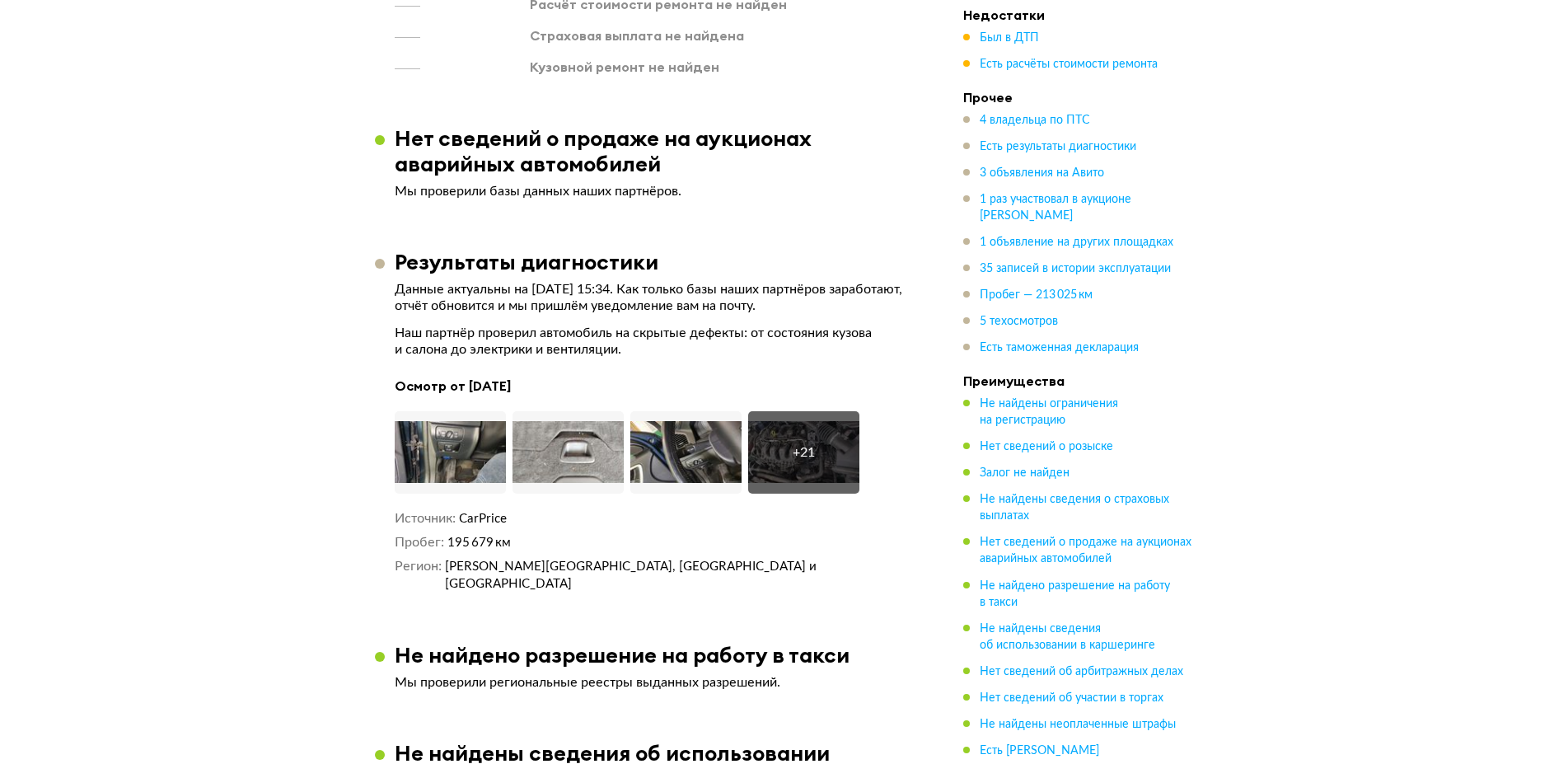
scroll to position [2857, 0]
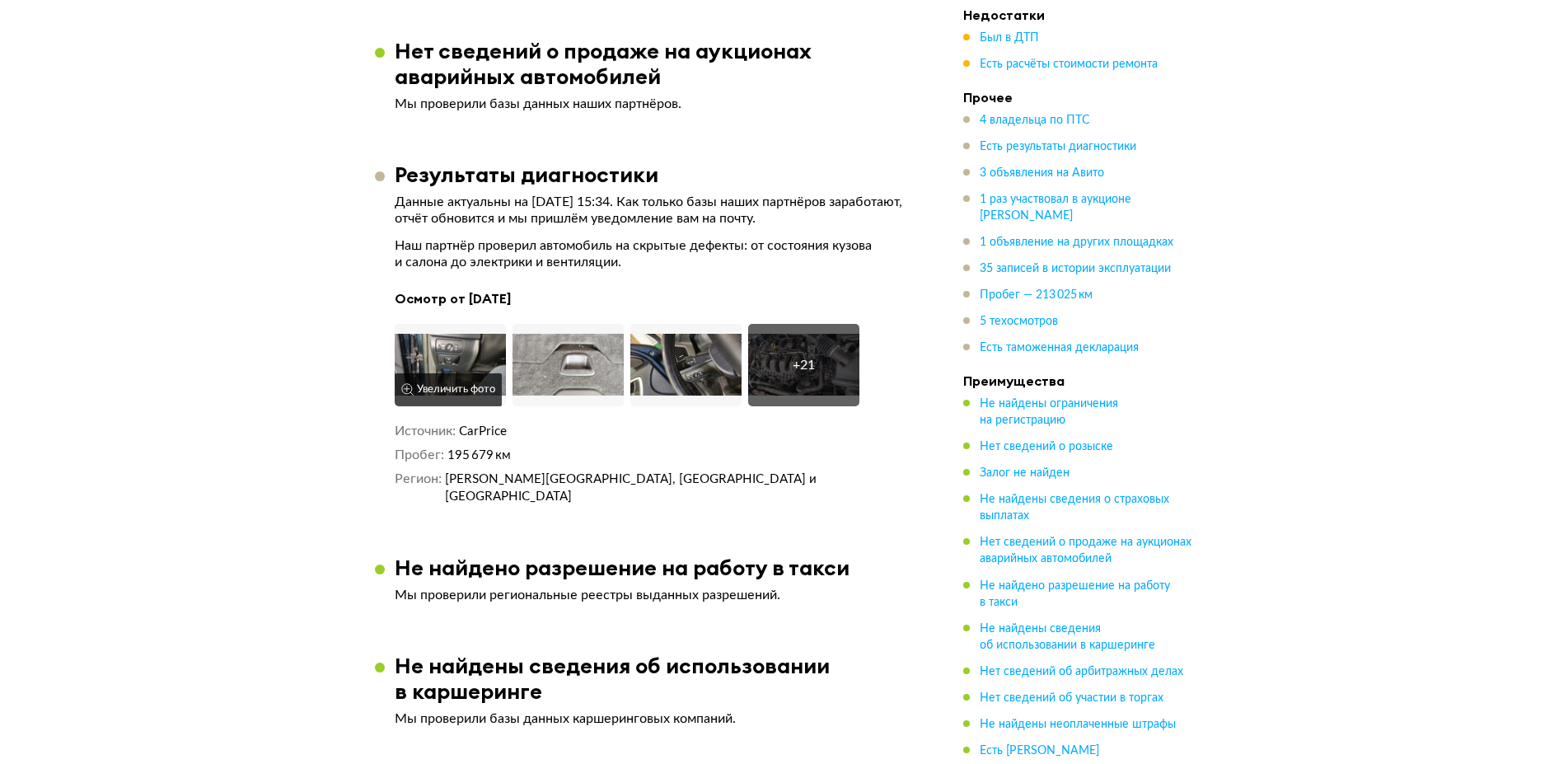
click at [479, 344] on img at bounding box center [451, 365] width 112 height 82
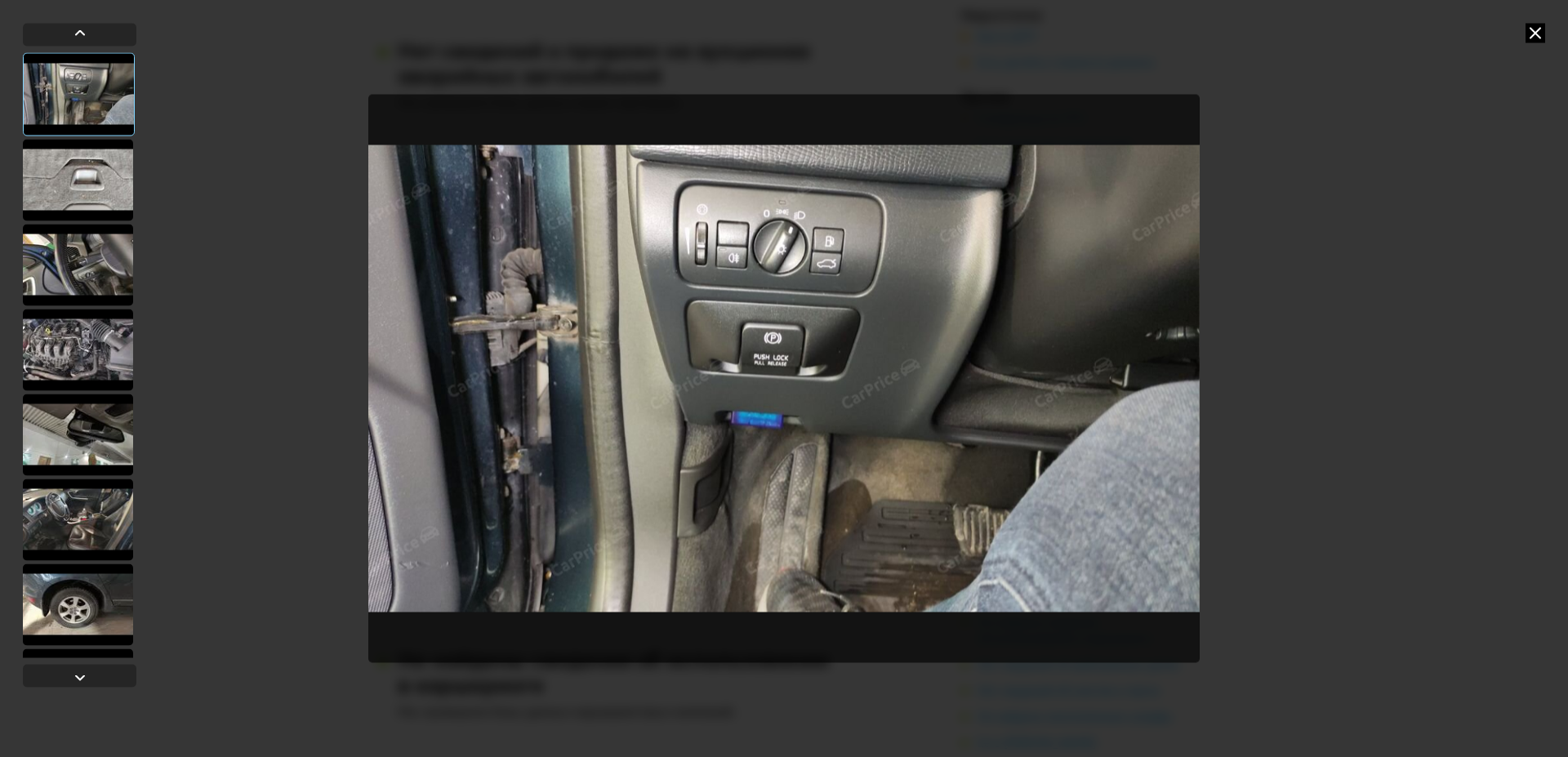
click at [97, 186] on div at bounding box center [79, 180] width 111 height 82
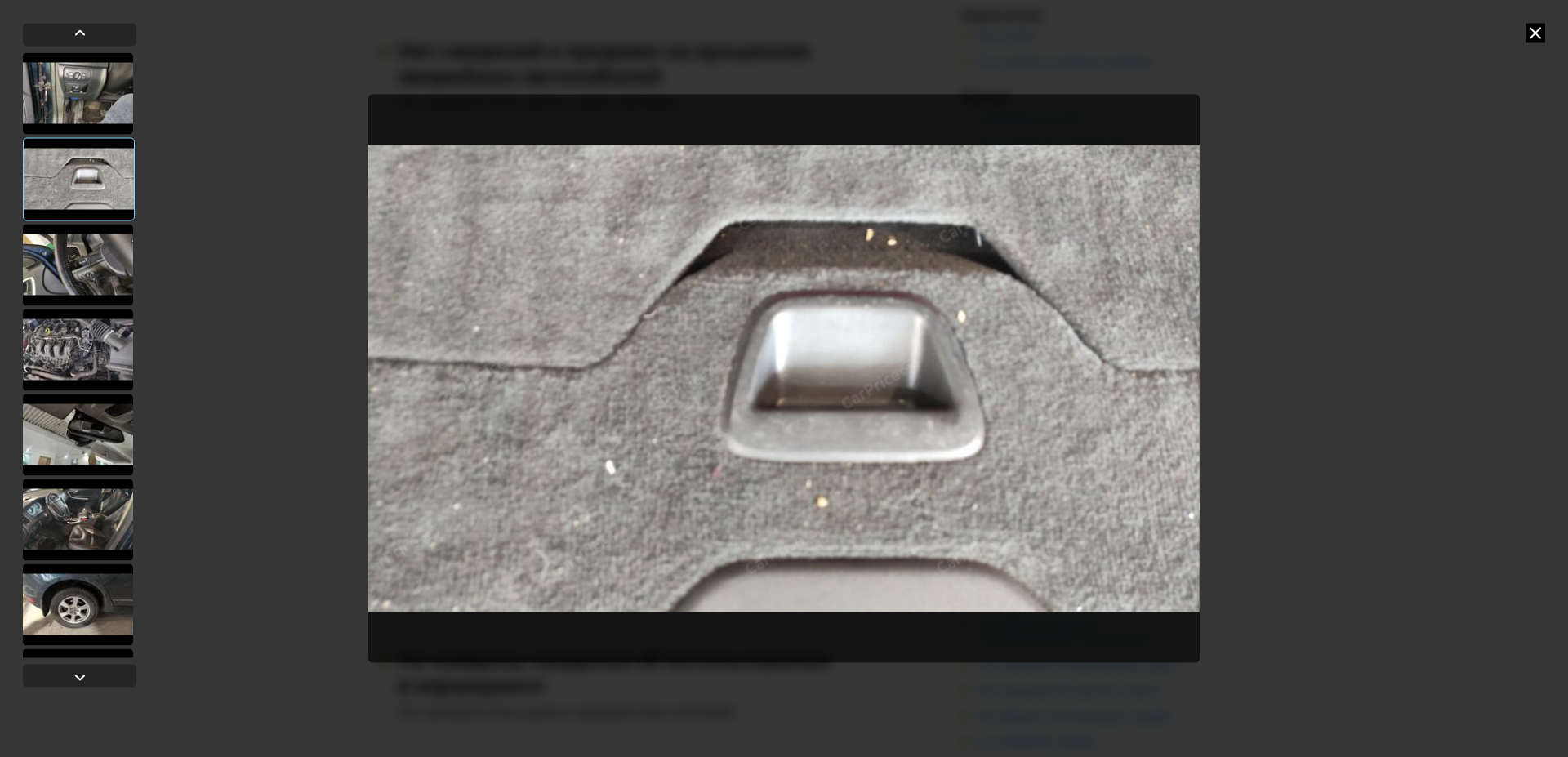
click at [90, 257] on div at bounding box center [79, 264] width 111 height 82
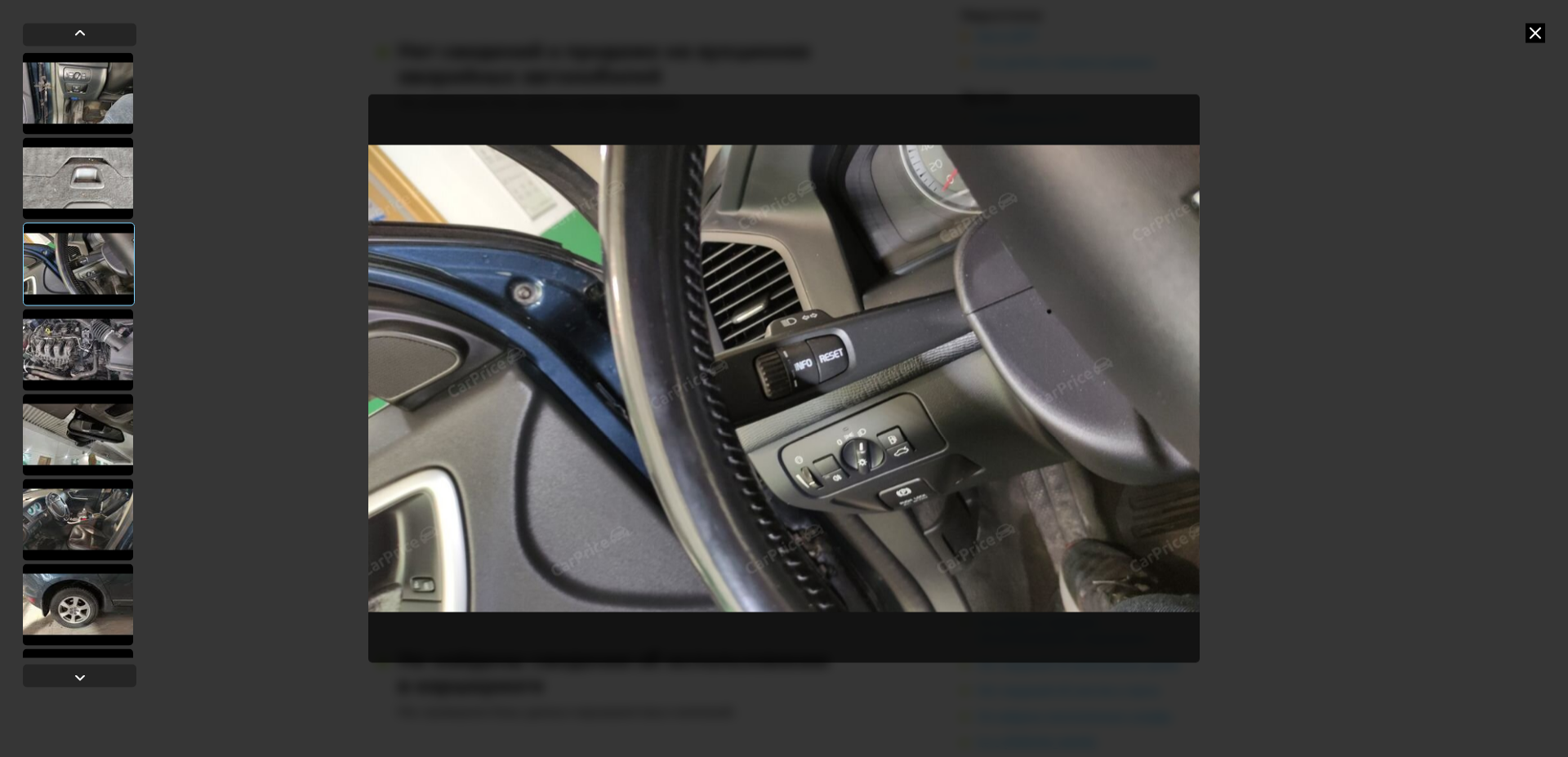
click at [64, 341] on div at bounding box center [79, 349] width 111 height 82
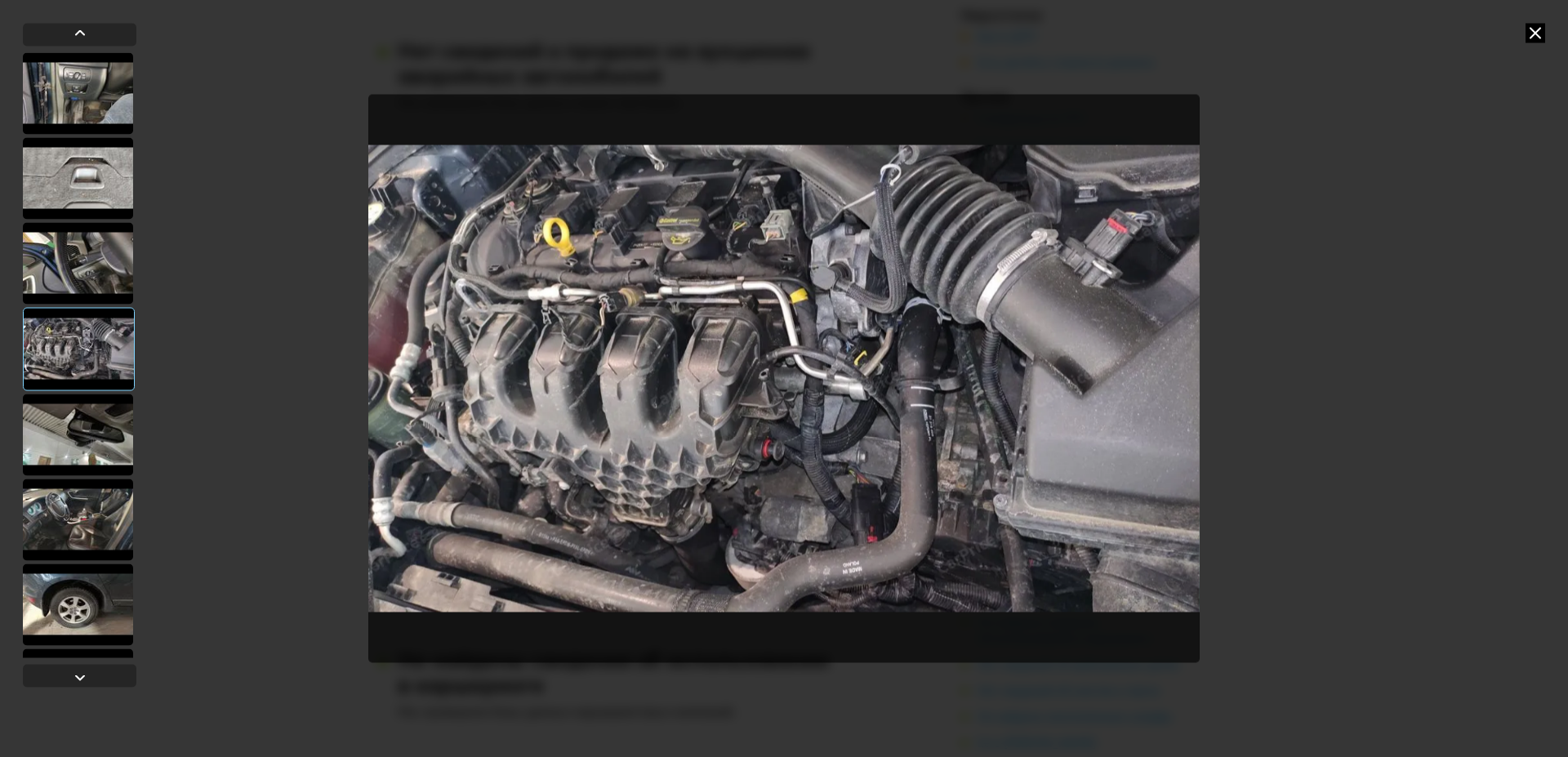
click at [76, 411] on div at bounding box center [79, 434] width 111 height 82
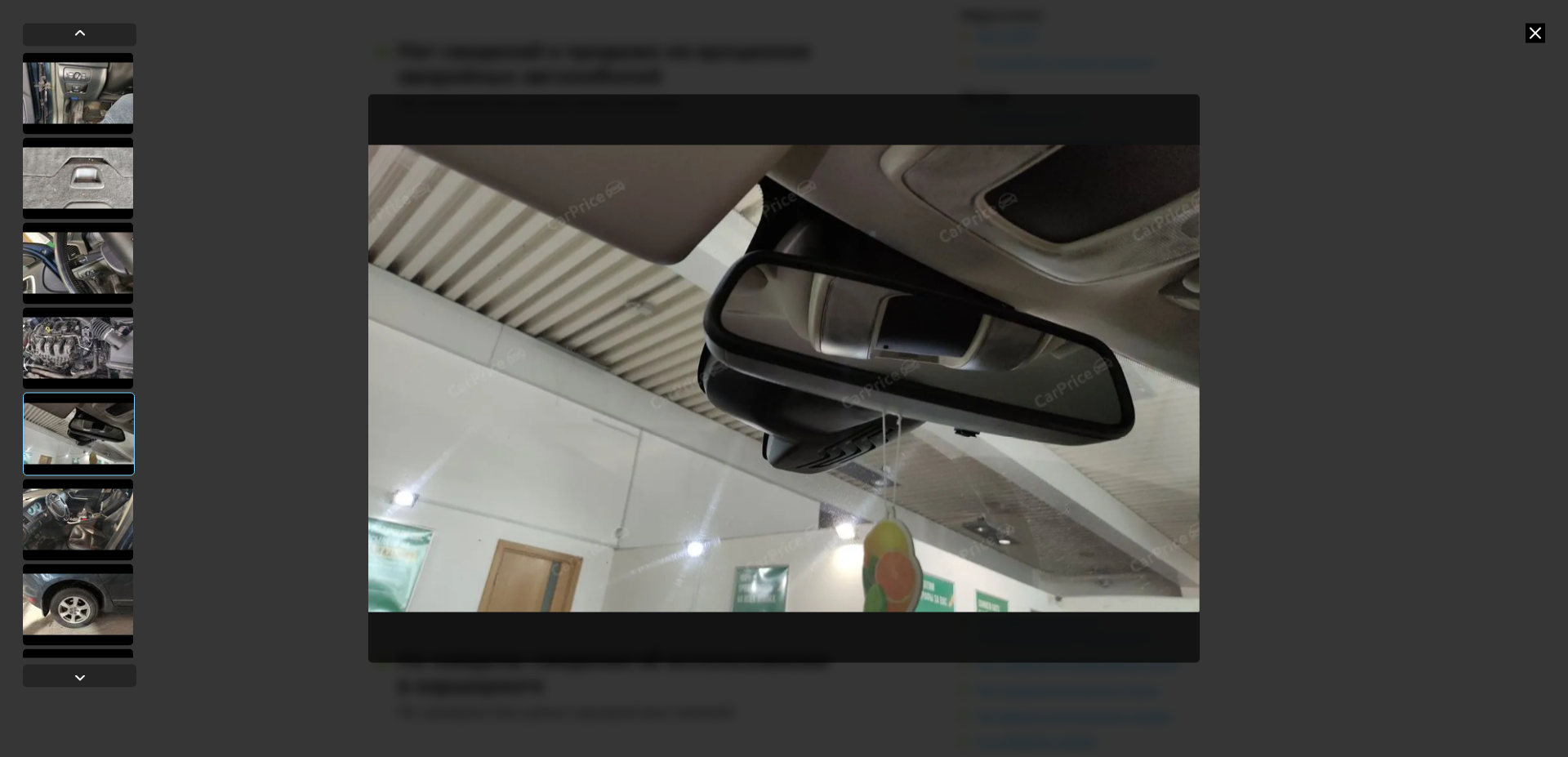
click at [96, 496] on div at bounding box center [79, 519] width 111 height 82
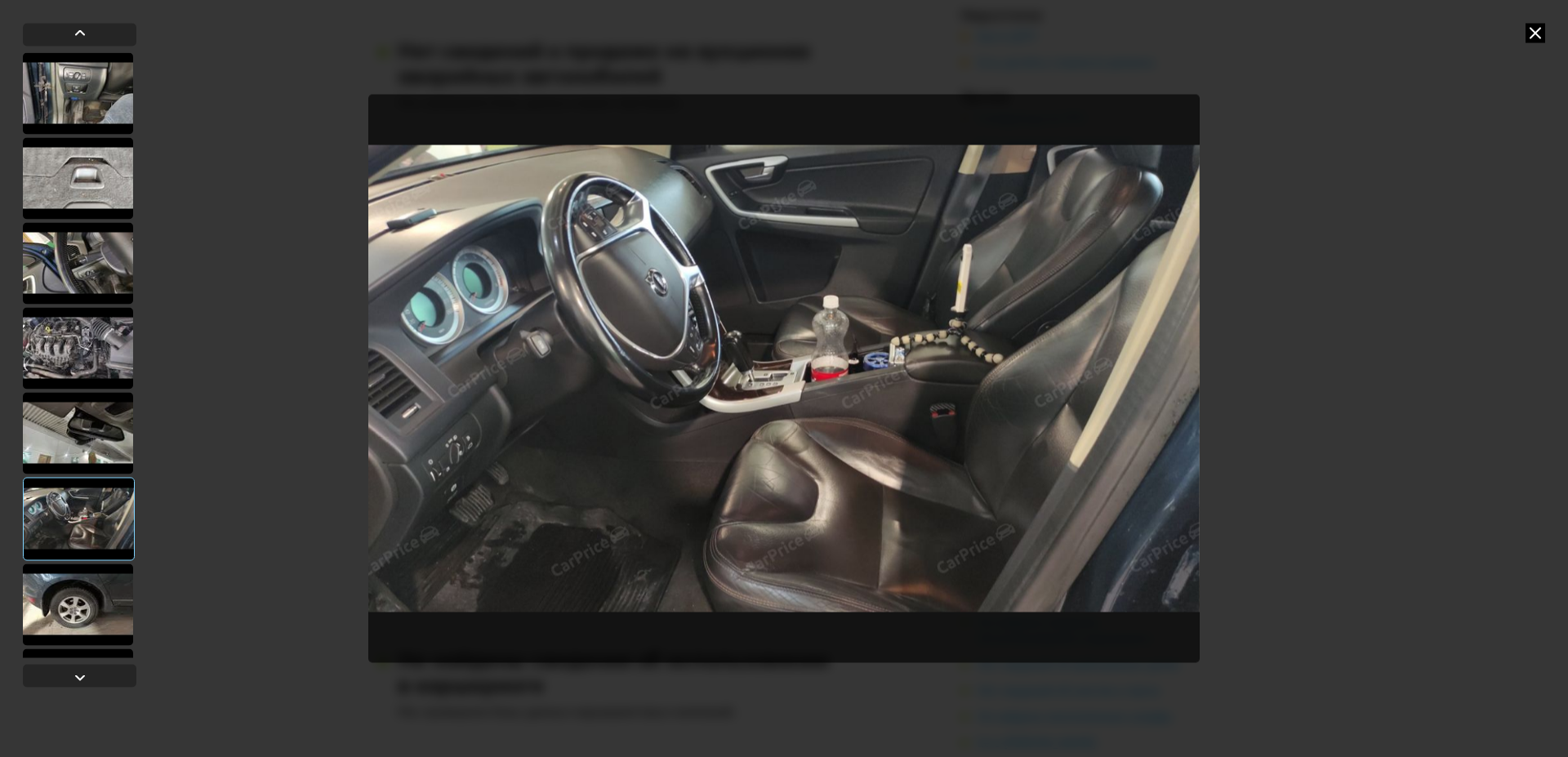
click at [80, 586] on div at bounding box center [79, 604] width 111 height 82
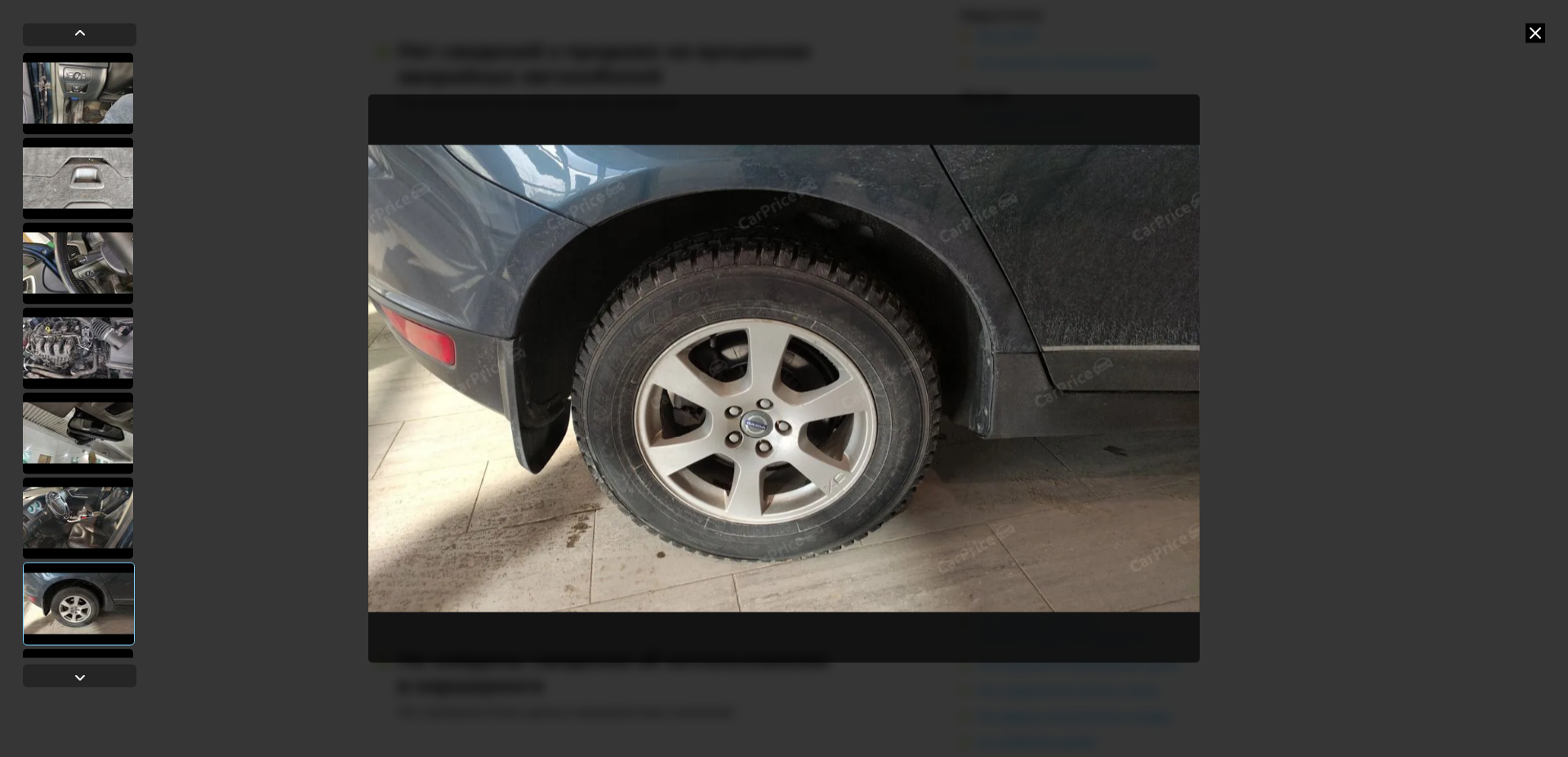
click at [1542, 32] on icon at bounding box center [1535, 33] width 19 height 19
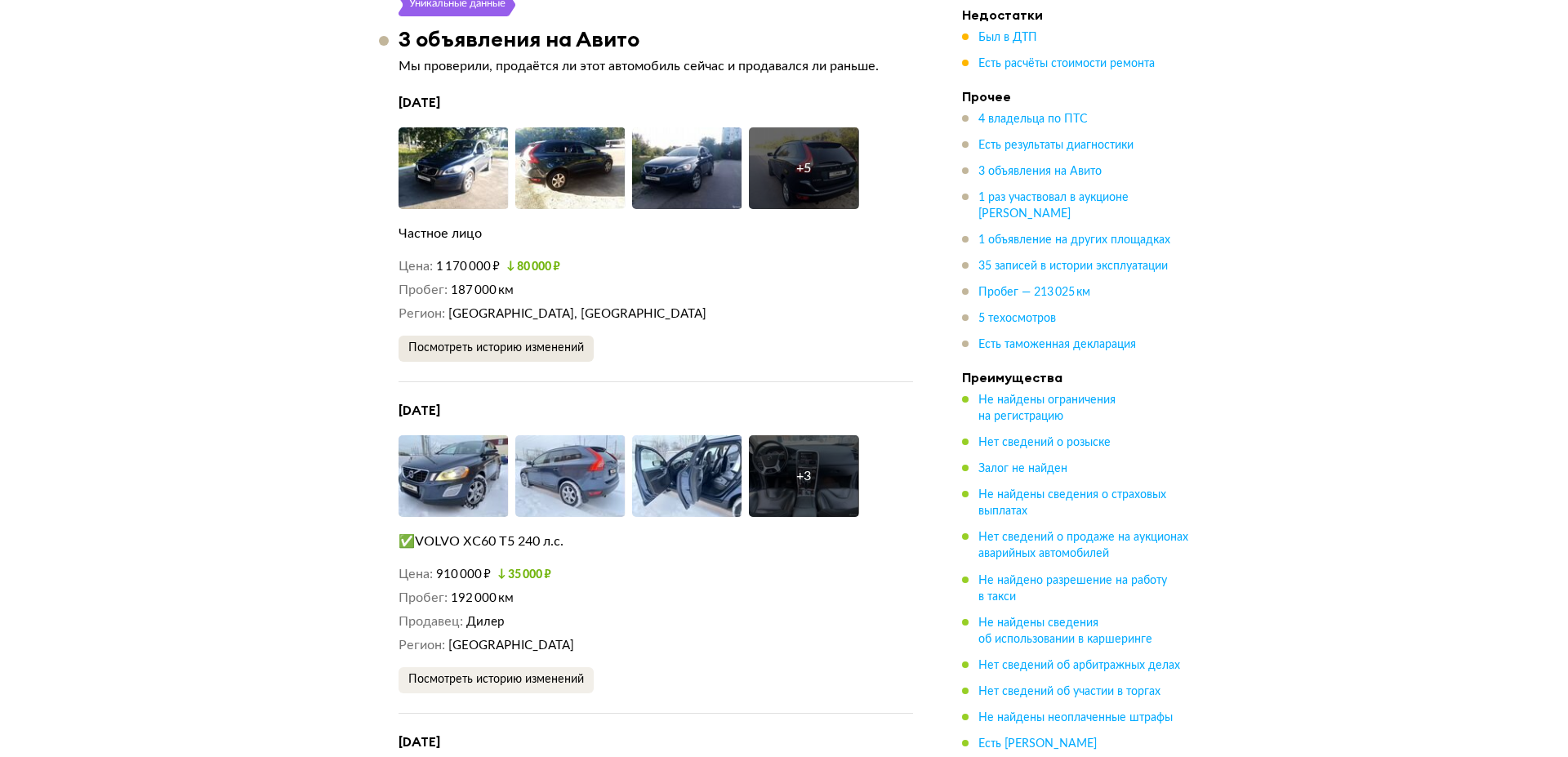
scroll to position [3913, 0]
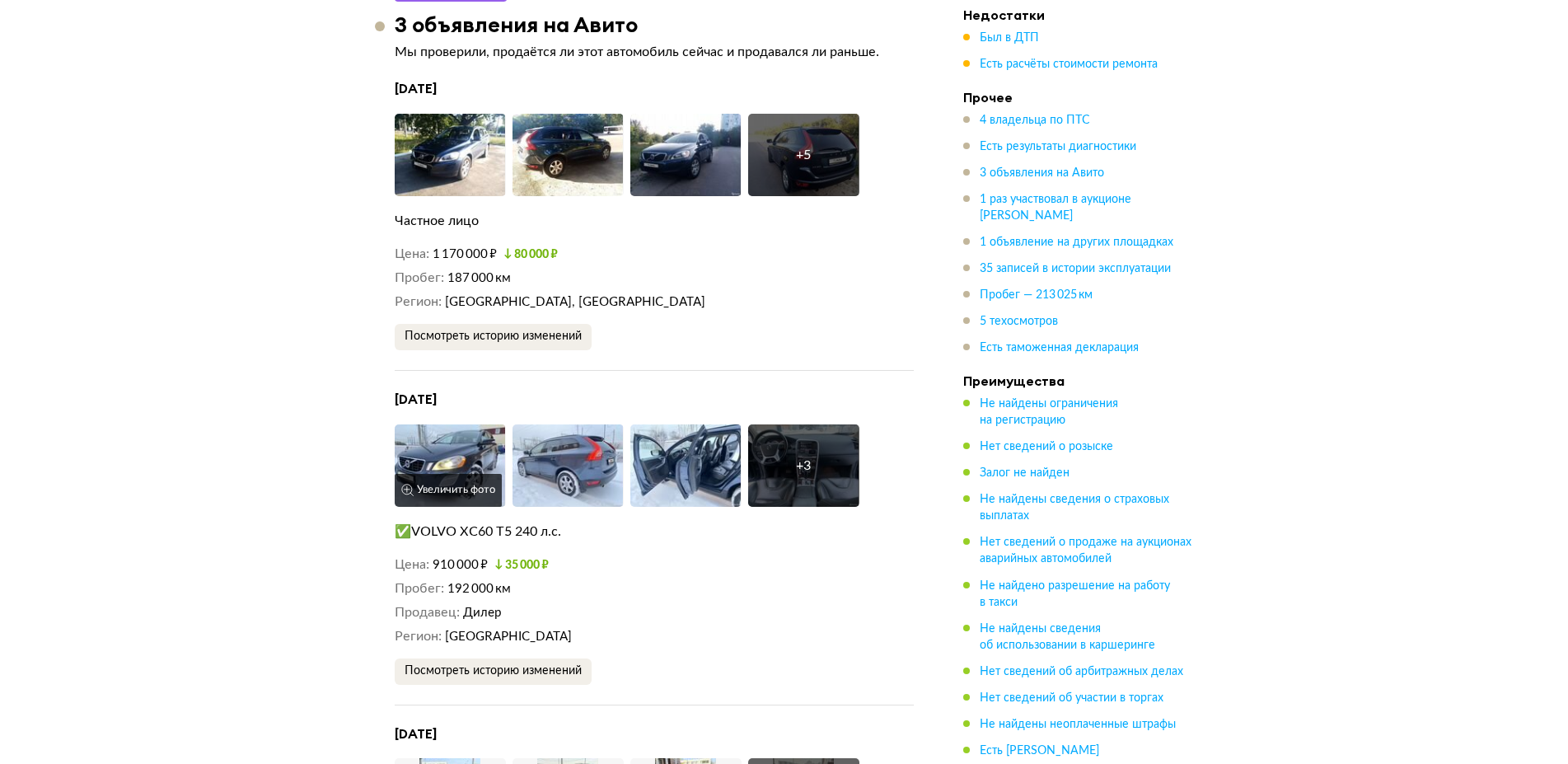
click at [464, 435] on img at bounding box center [451, 465] width 112 height 82
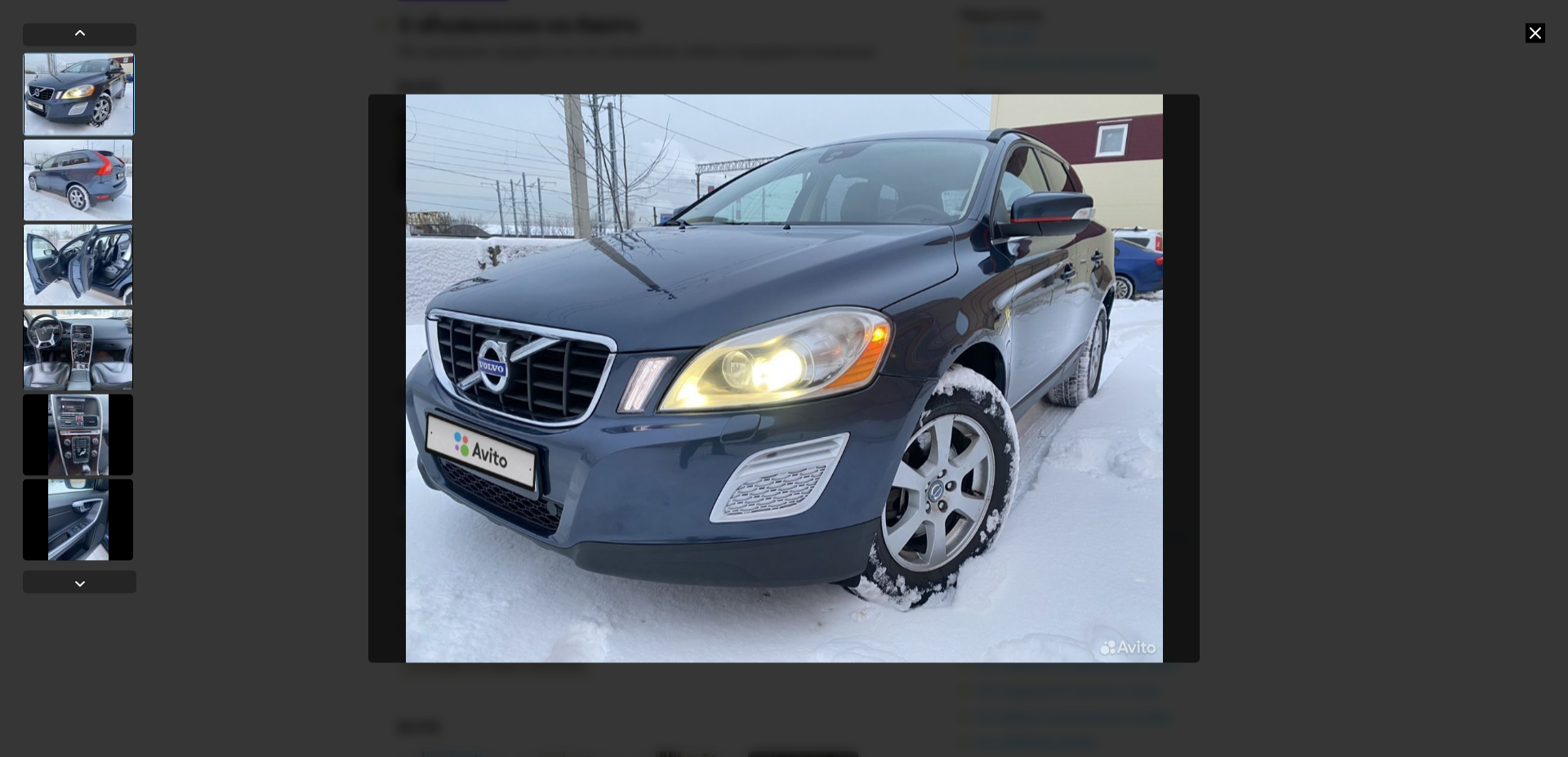
click at [75, 251] on div at bounding box center [79, 264] width 111 height 82
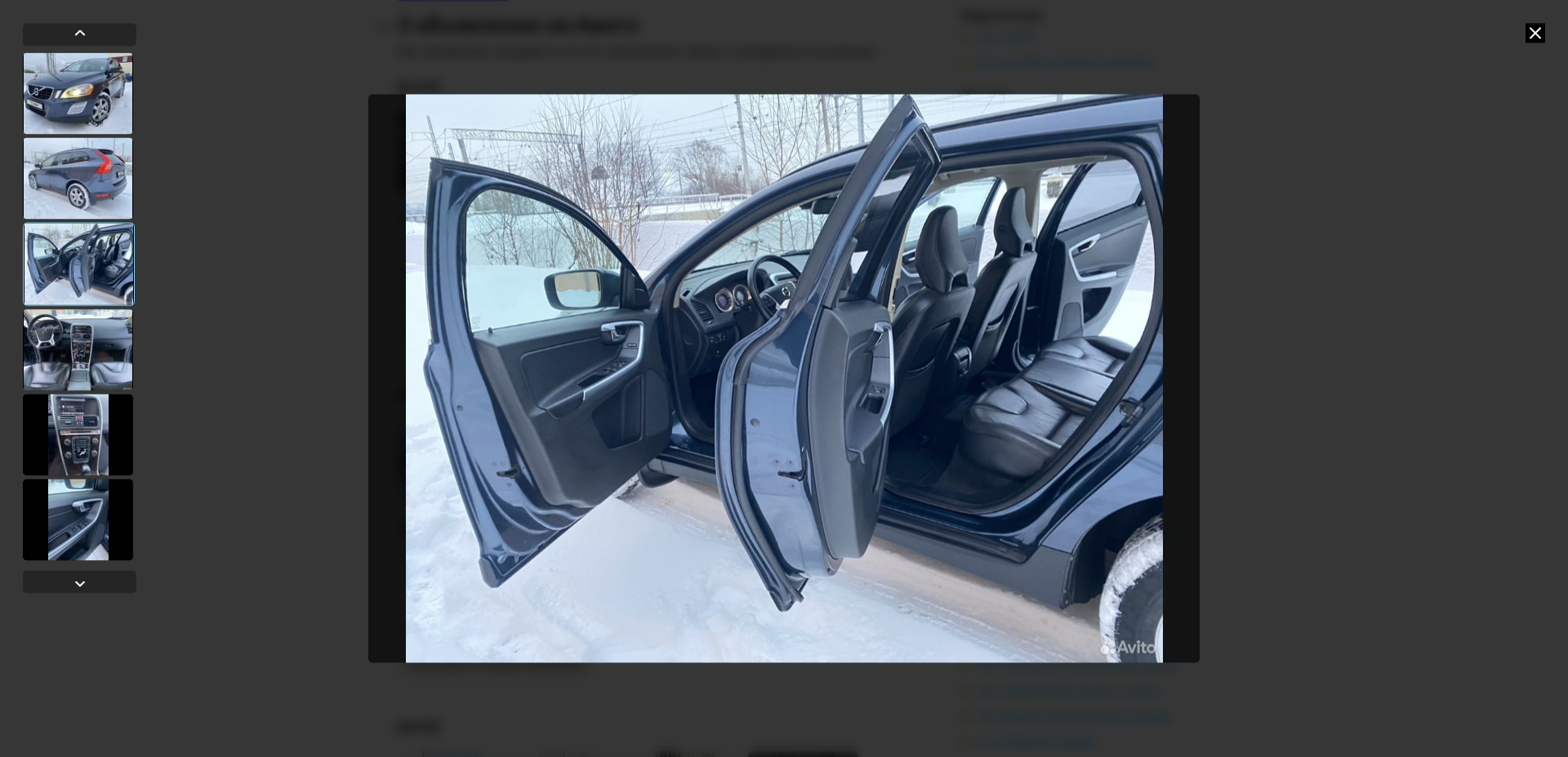
click at [83, 445] on div at bounding box center [79, 434] width 111 height 82
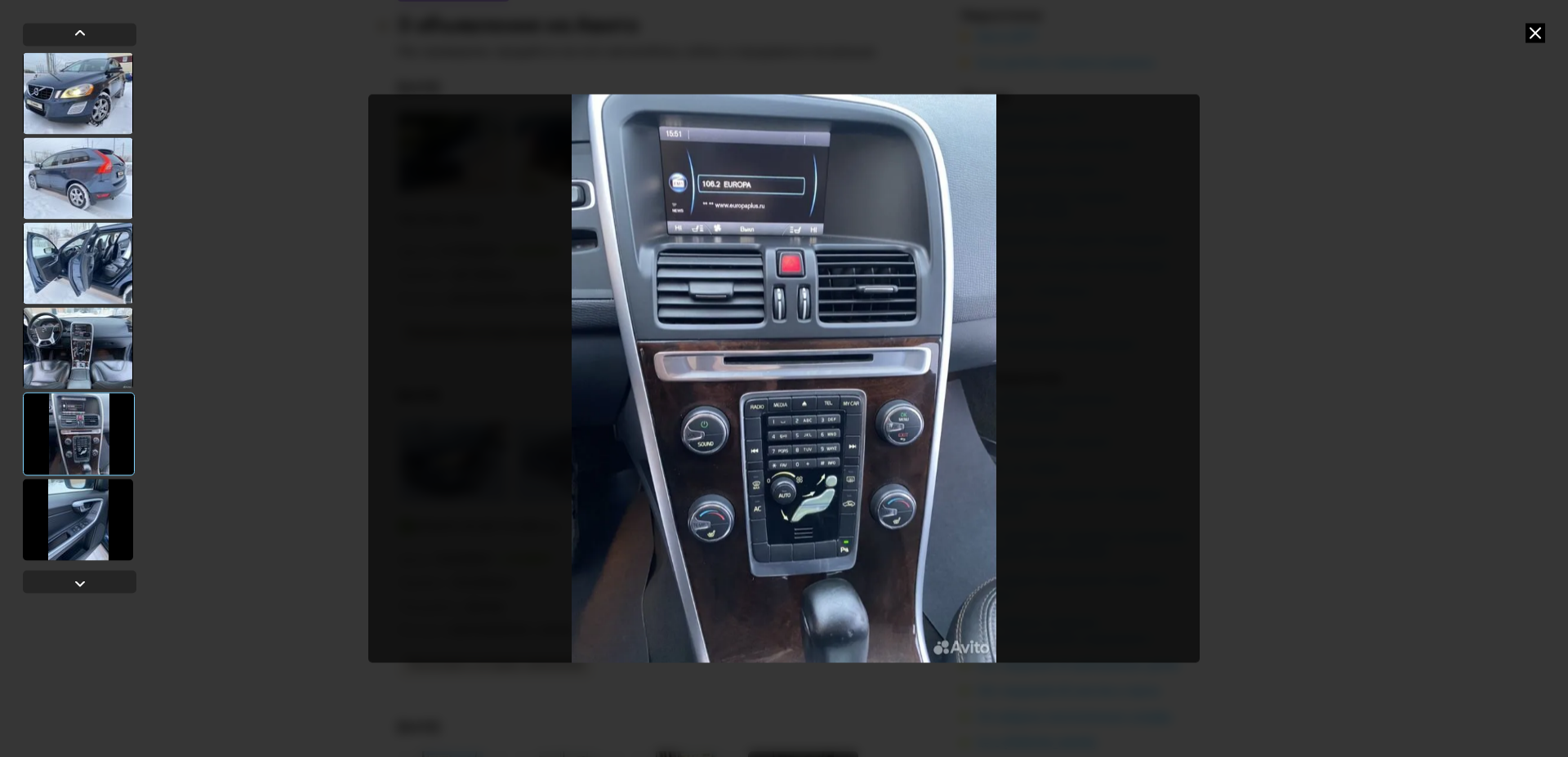
click at [84, 514] on div at bounding box center [79, 519] width 111 height 82
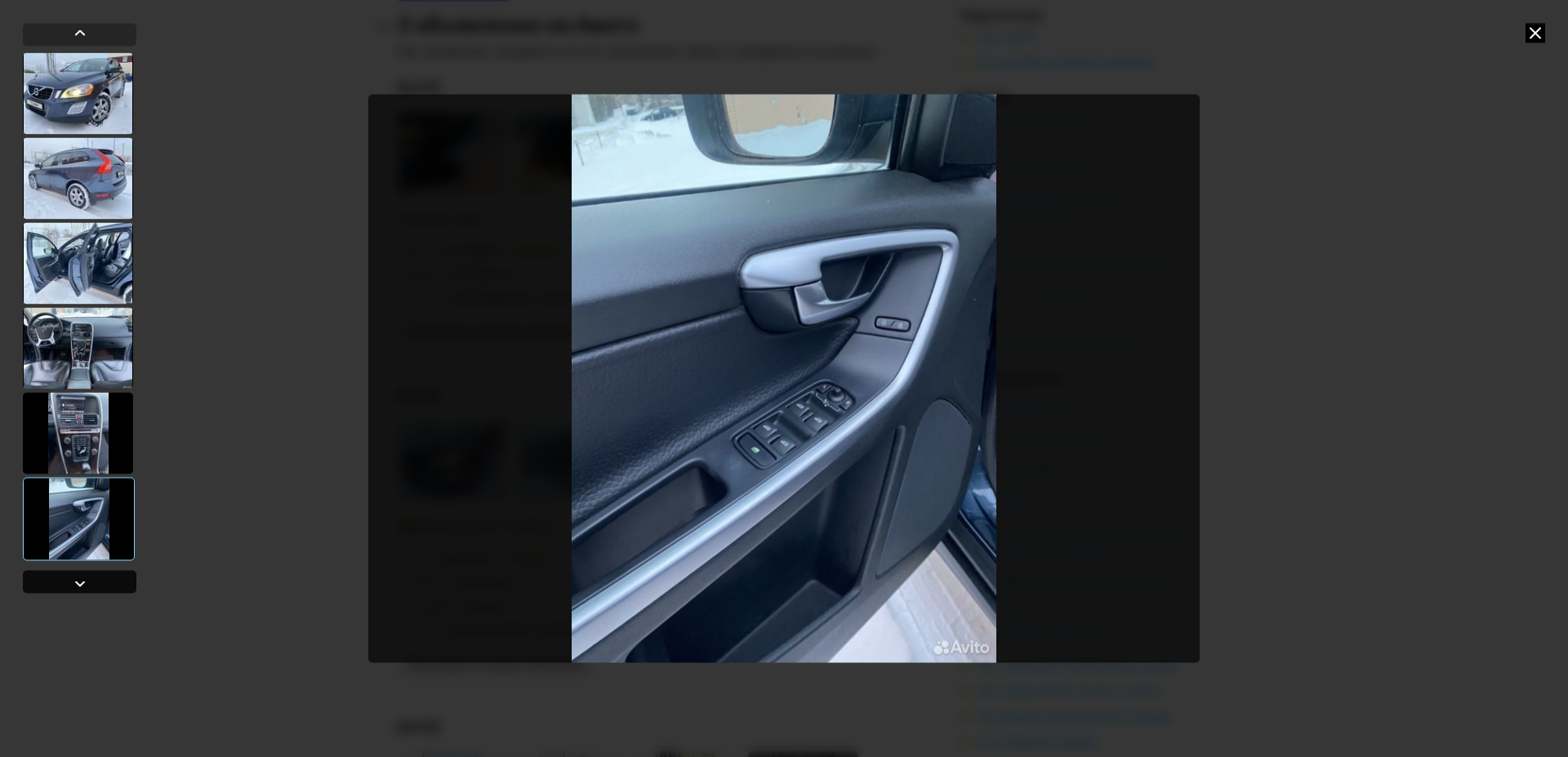
click at [90, 593] on div at bounding box center [80, 581] width 114 height 23
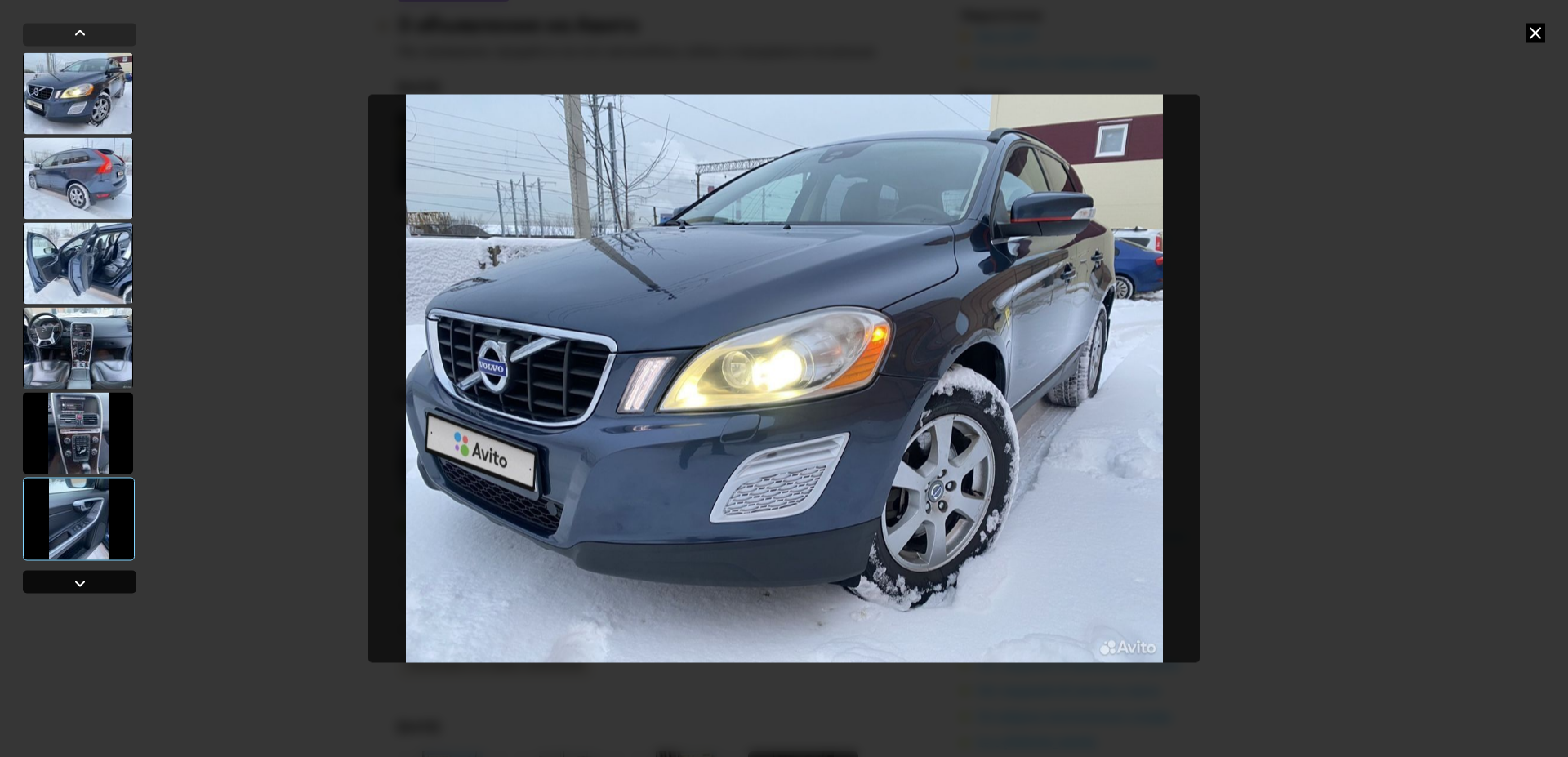
click at [90, 593] on div at bounding box center [80, 581] width 114 height 23
click at [1538, 31] on icon at bounding box center [1535, 33] width 19 height 19
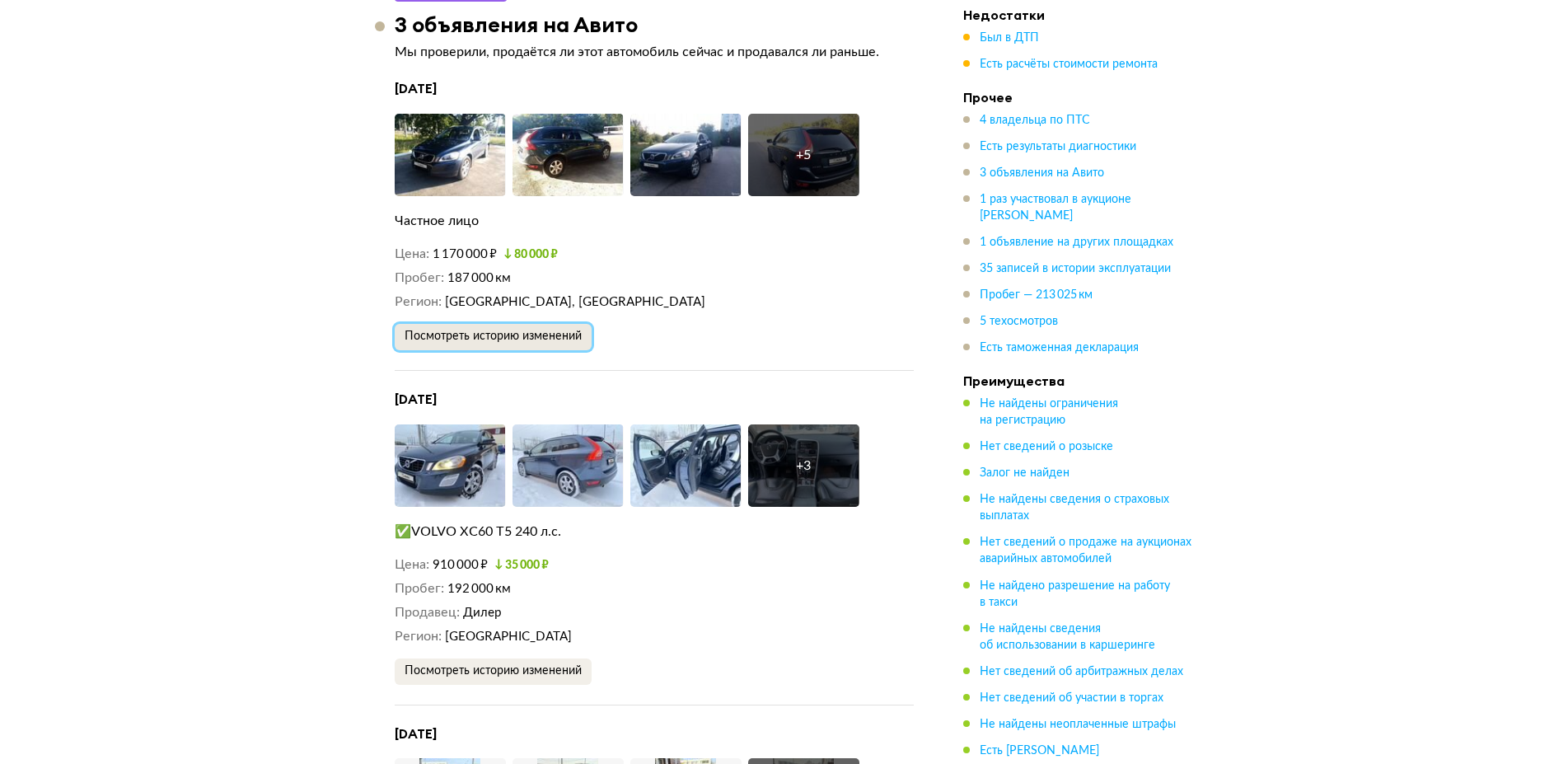
click at [545, 330] on span "Посмотреть историю изменений" at bounding box center [493, 336] width 177 height 12
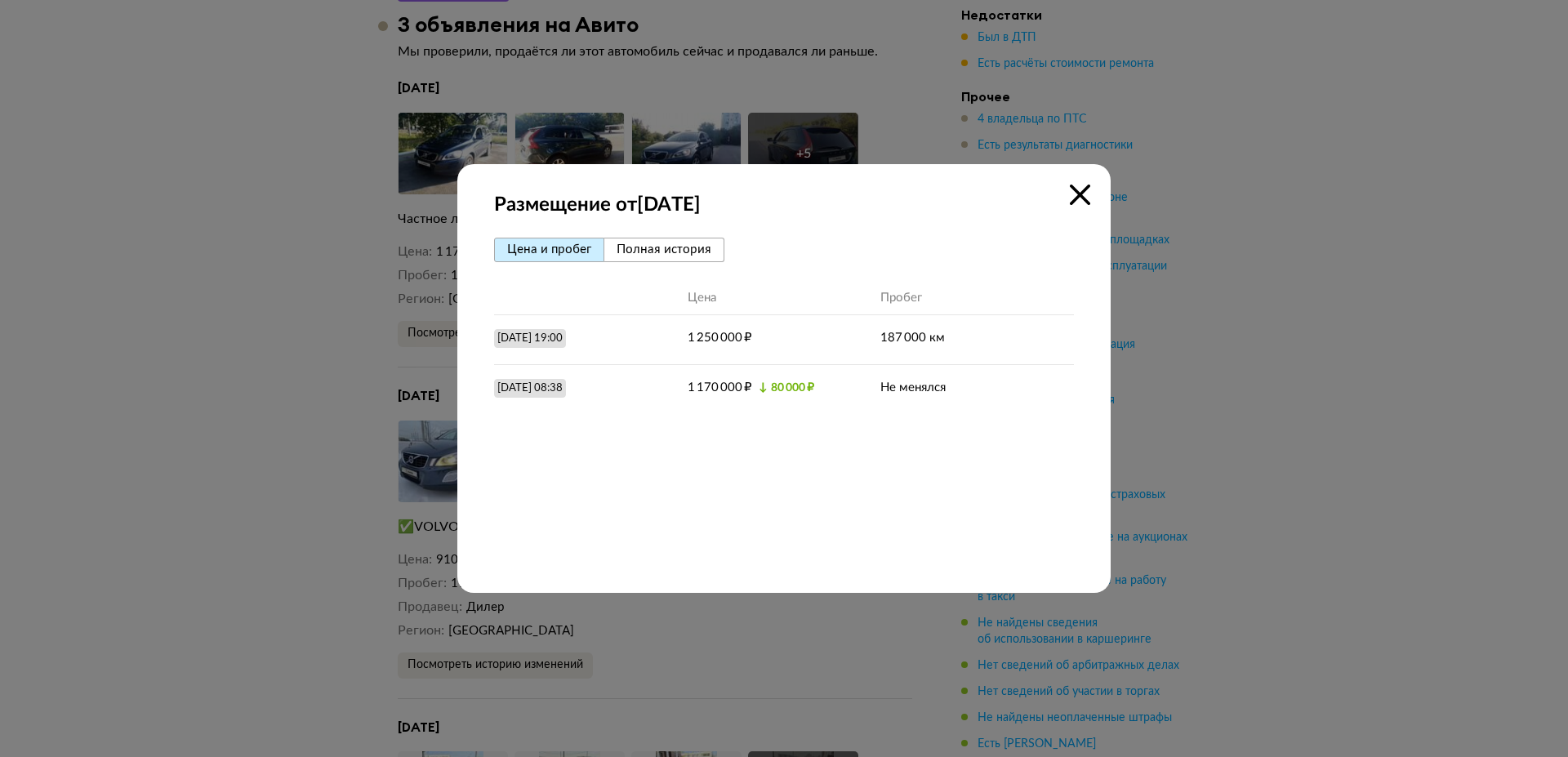
click at [1082, 191] on icon at bounding box center [1080, 194] width 20 height 20
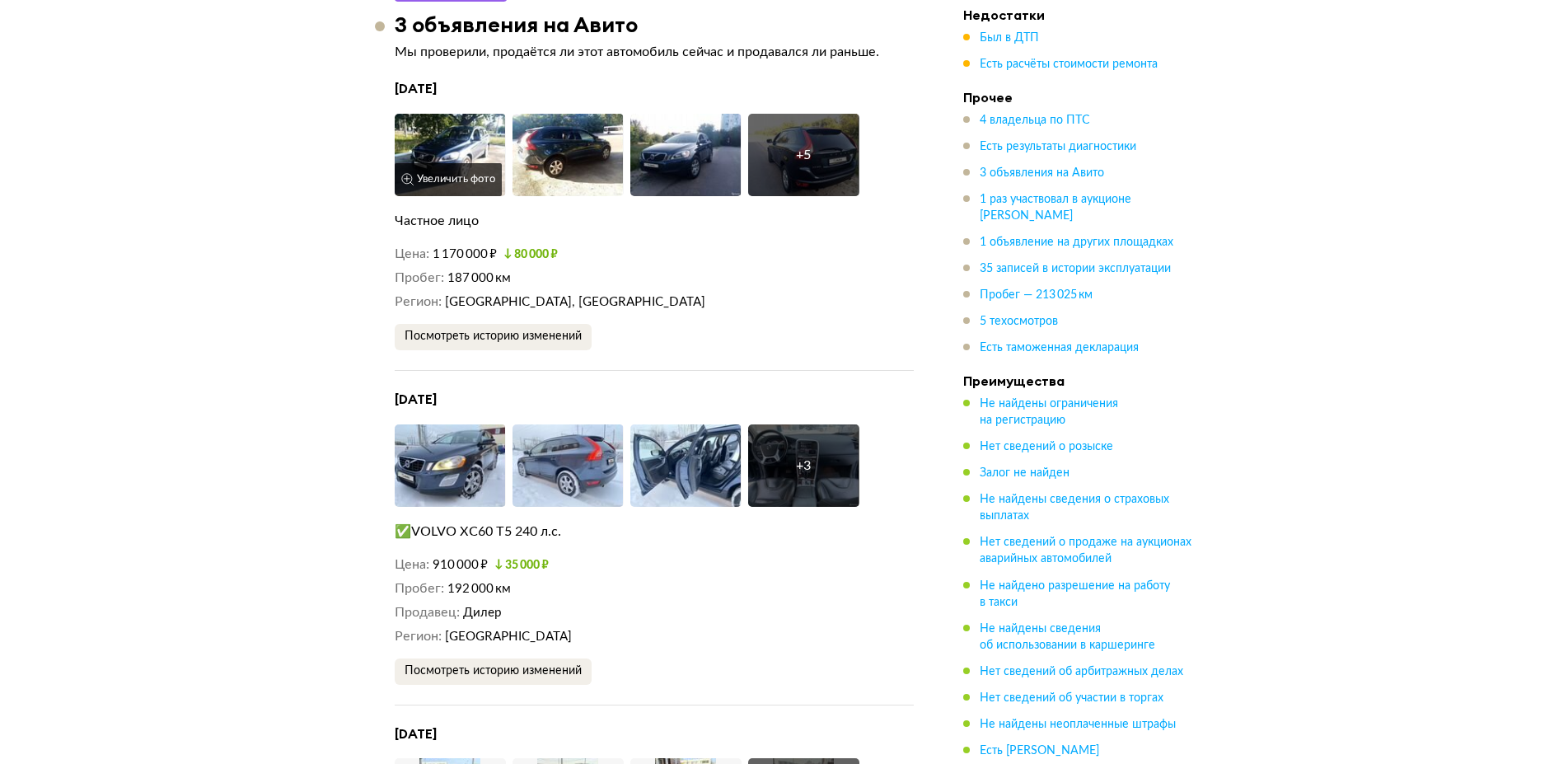
click at [480, 120] on img at bounding box center [451, 155] width 112 height 82
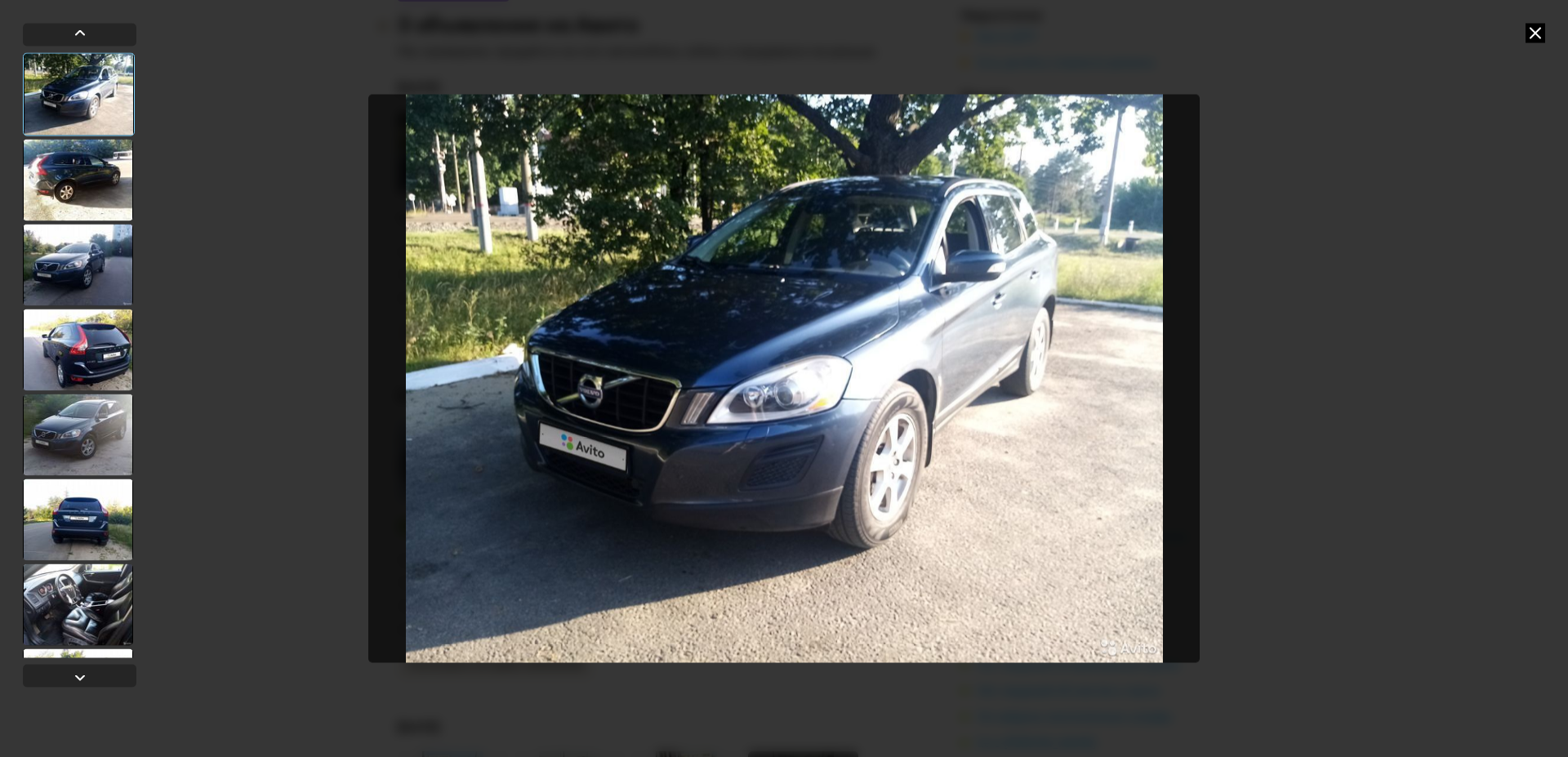
click at [80, 589] on div at bounding box center [79, 604] width 111 height 82
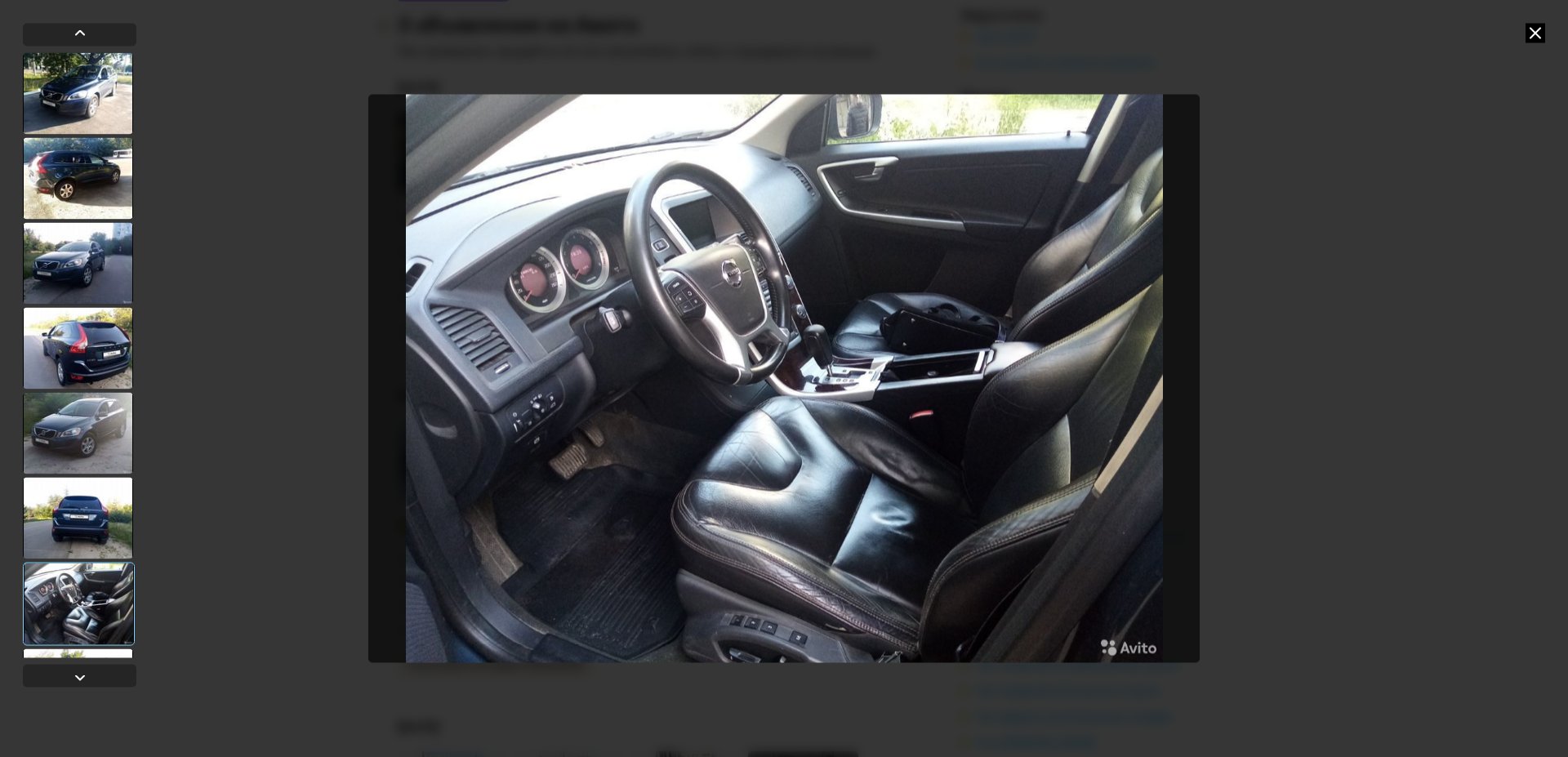
click at [72, 436] on div at bounding box center [79, 433] width 111 height 82
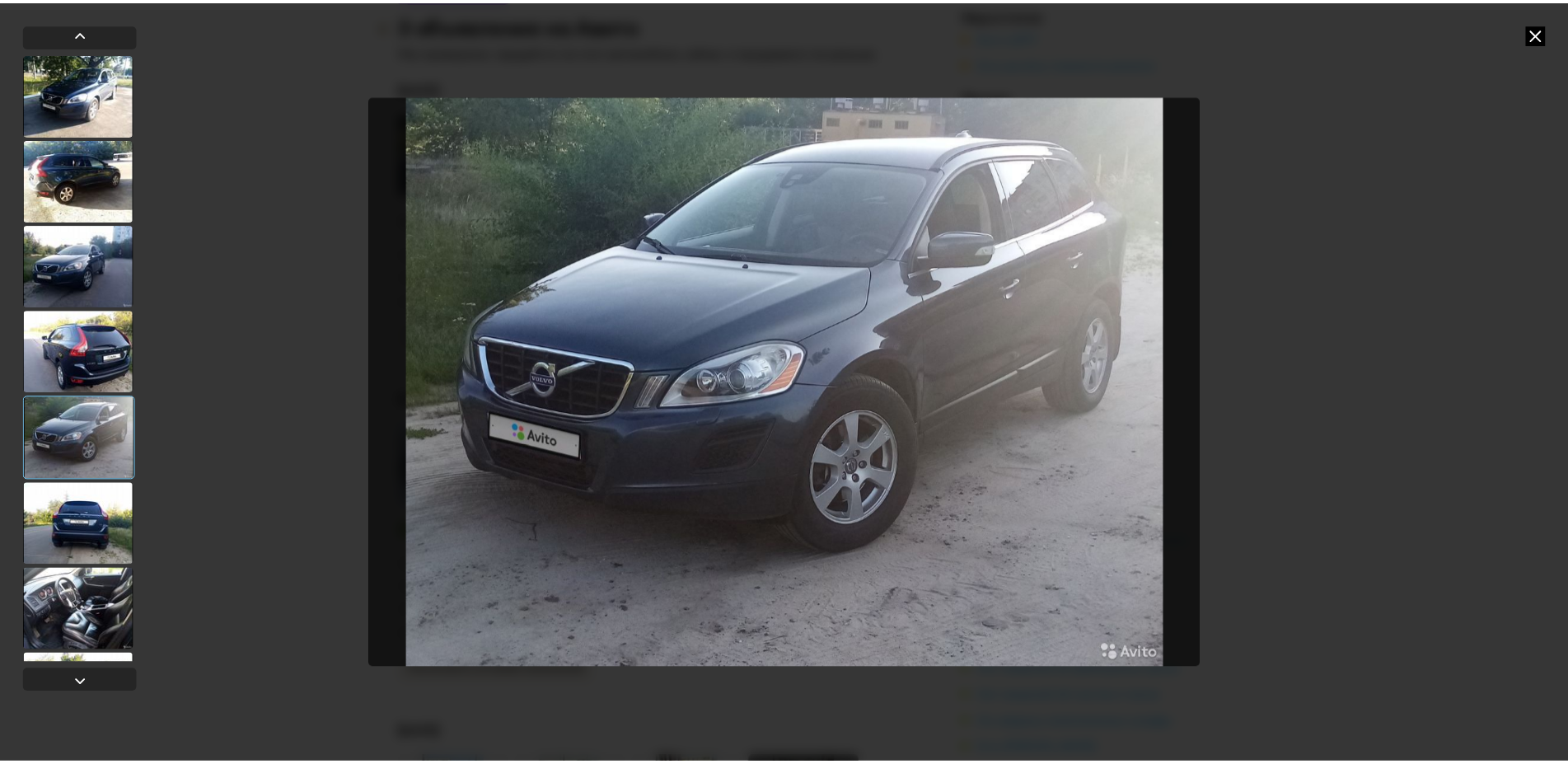
scroll to position [90, 0]
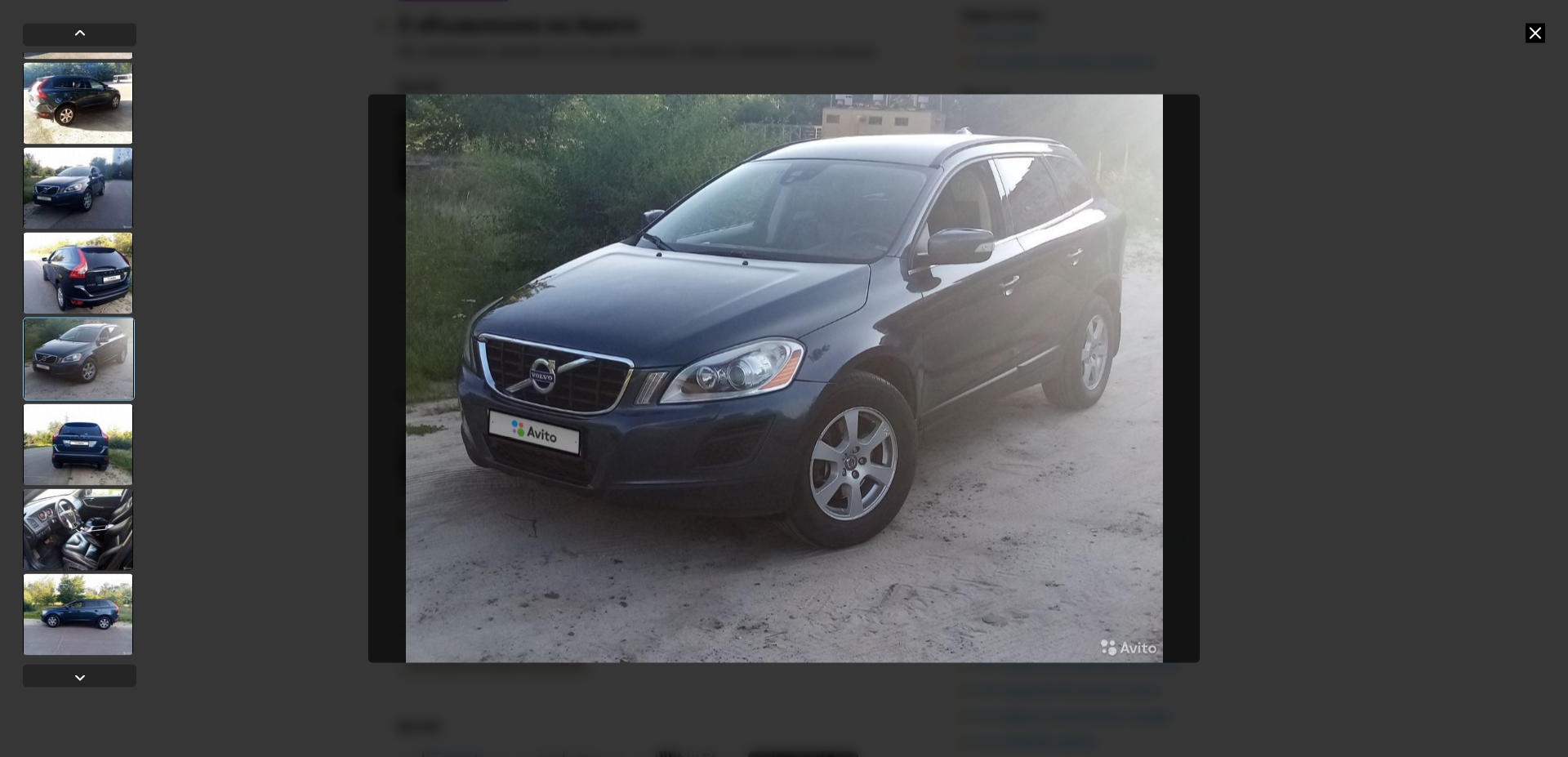
click at [97, 576] on div at bounding box center [79, 613] width 111 height 82
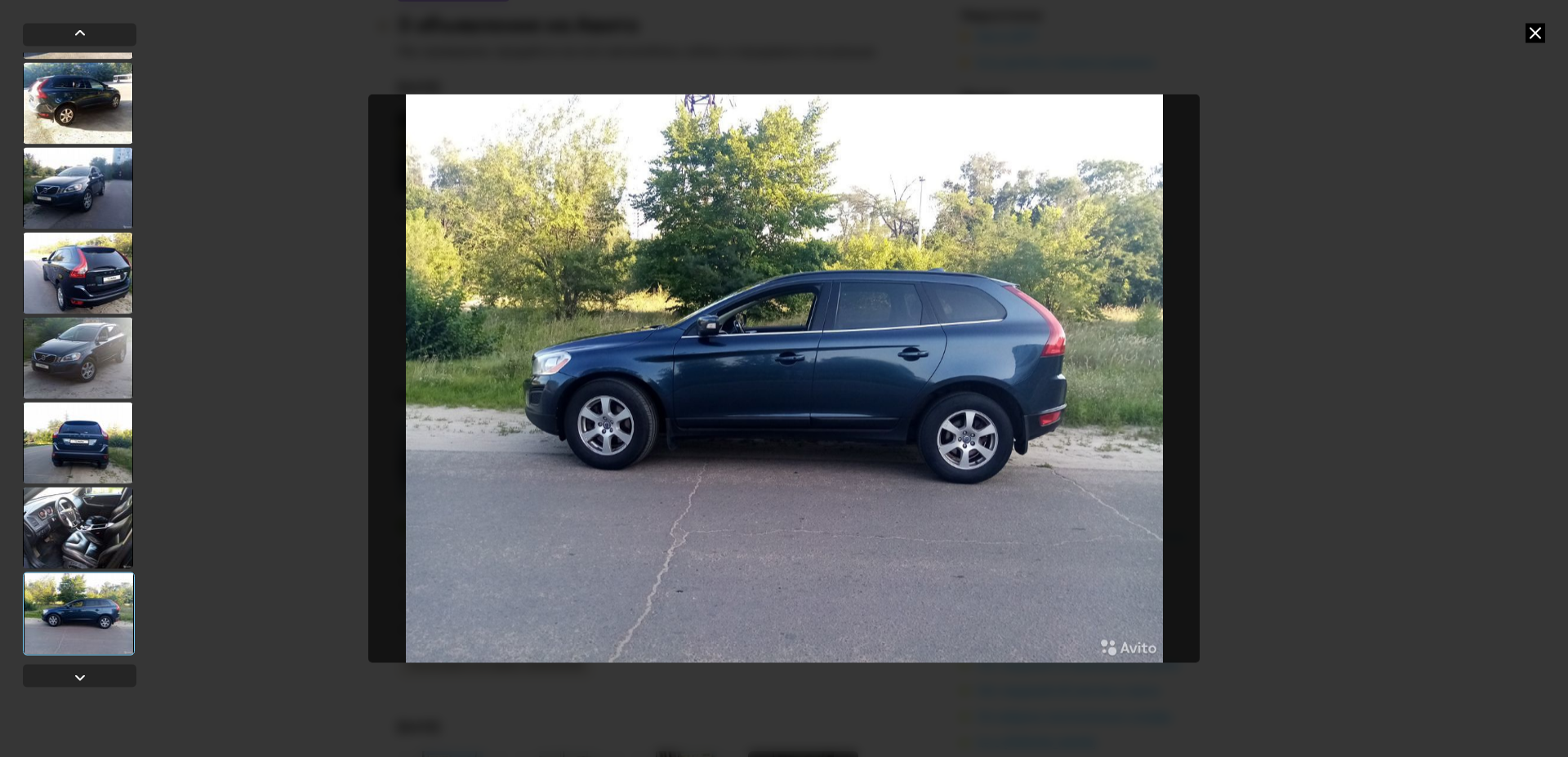
click at [1533, 28] on icon at bounding box center [1535, 33] width 19 height 19
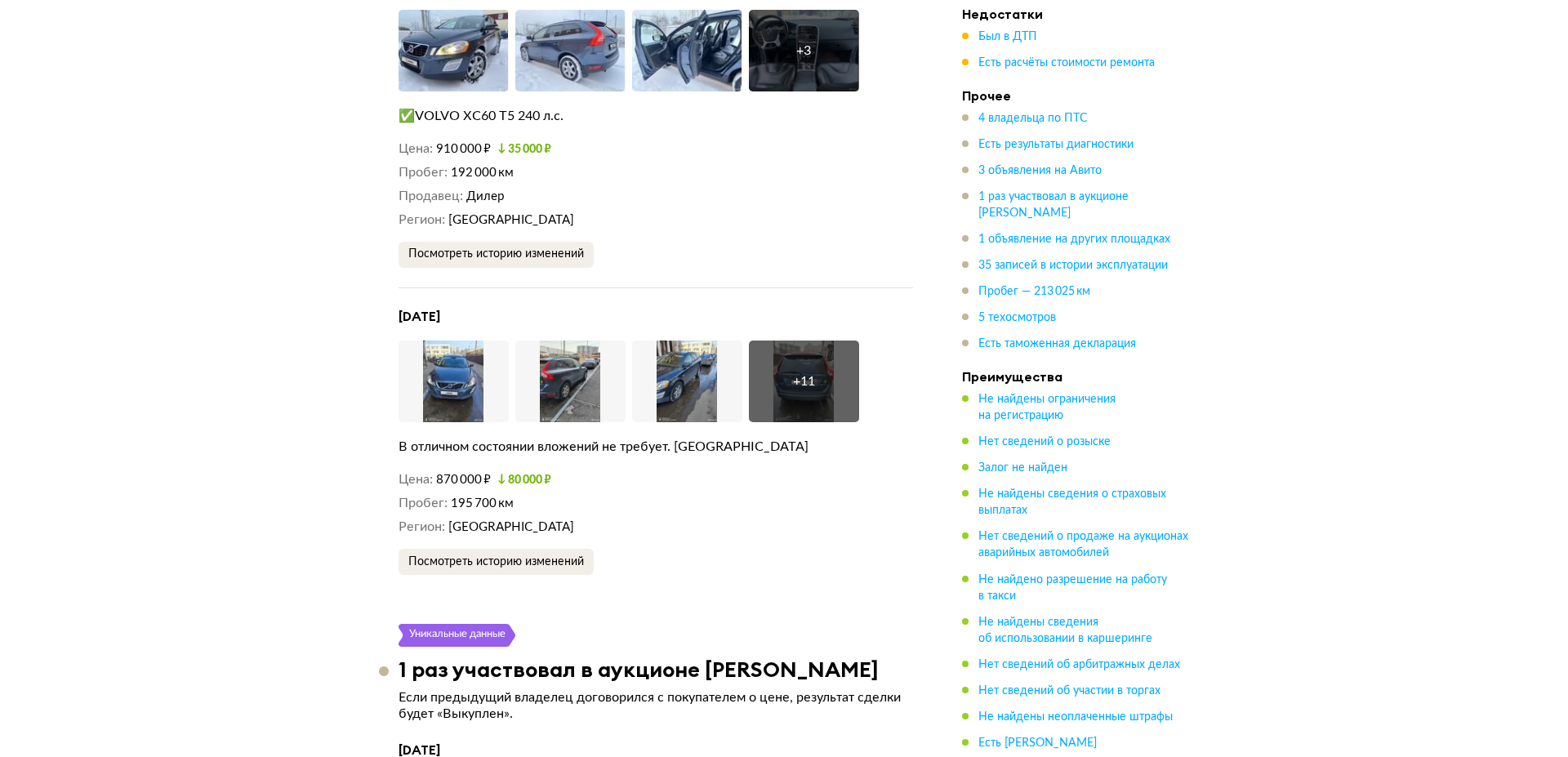
scroll to position [4329, 0]
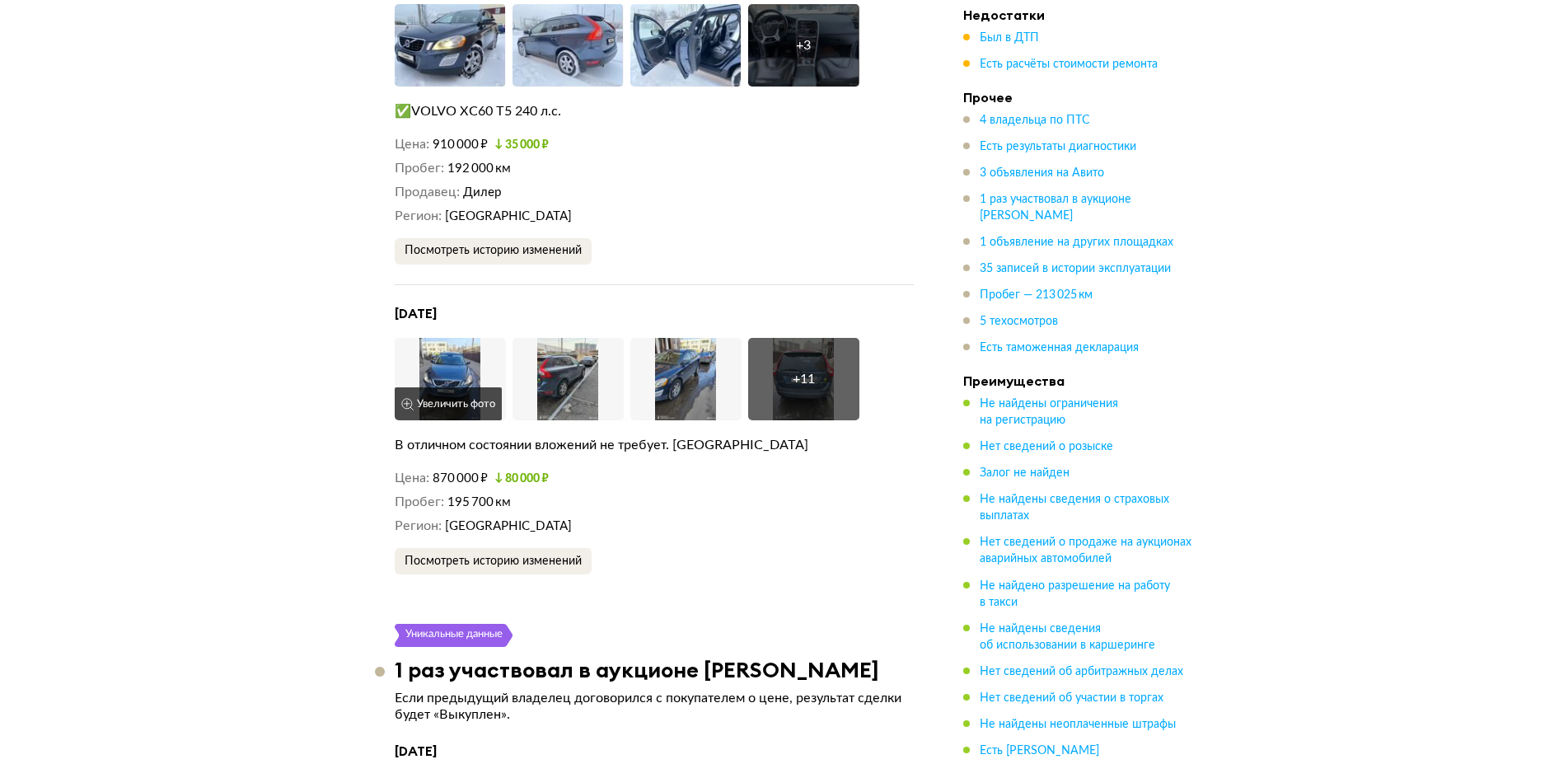
click at [457, 338] on img at bounding box center [451, 379] width 112 height 82
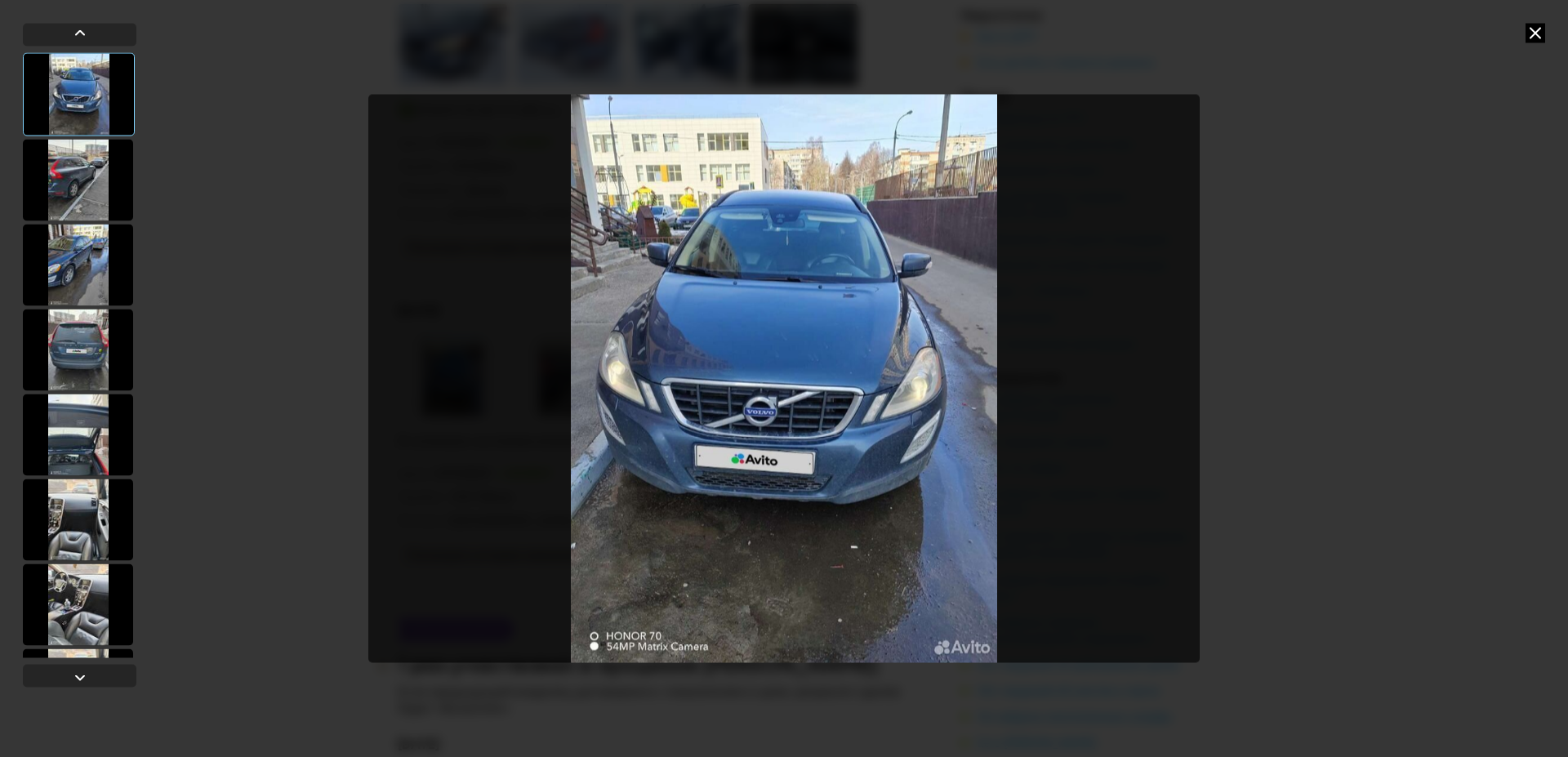
click at [69, 529] on div at bounding box center [79, 519] width 111 height 82
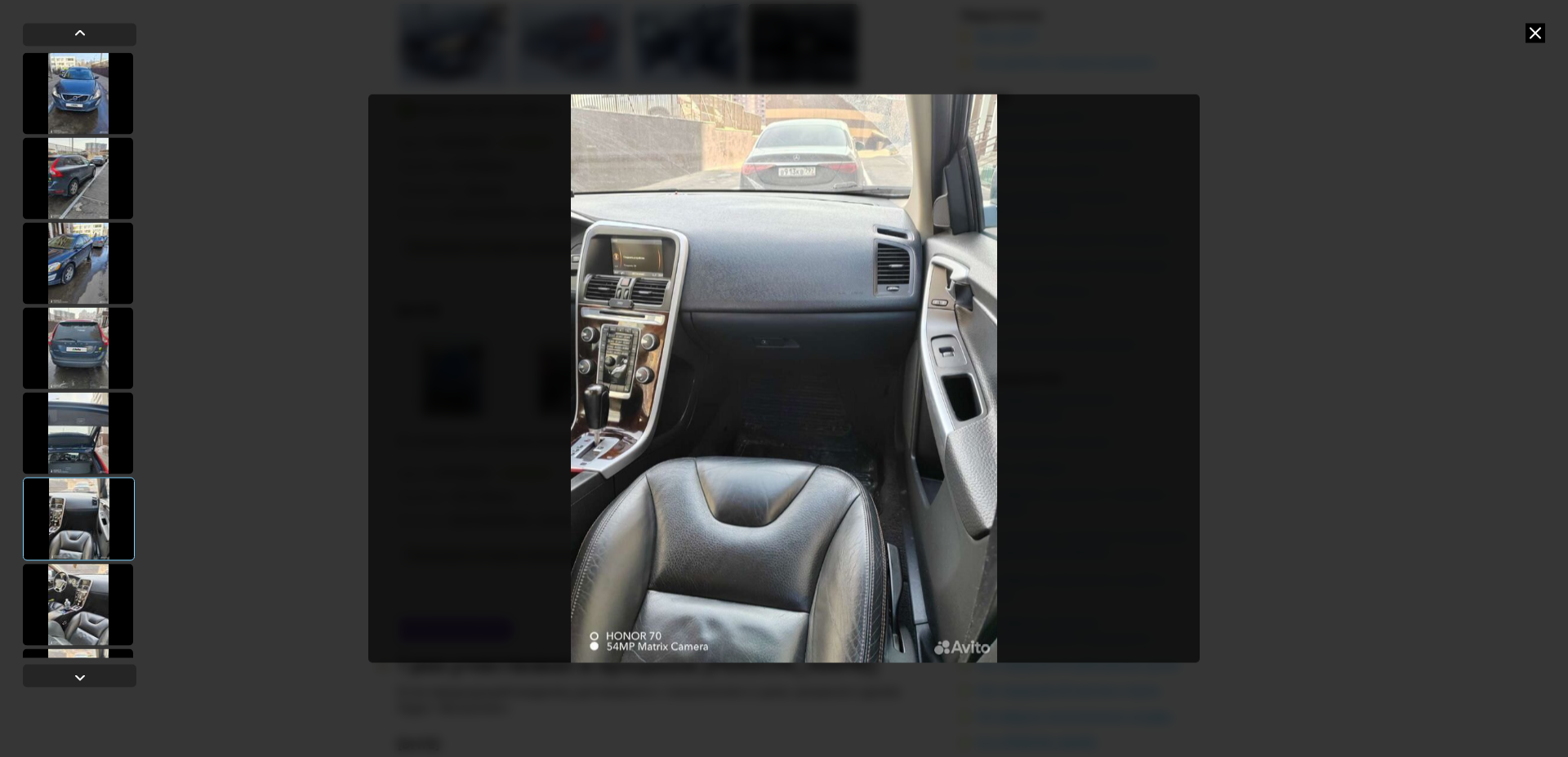
click at [75, 596] on div at bounding box center [79, 604] width 111 height 82
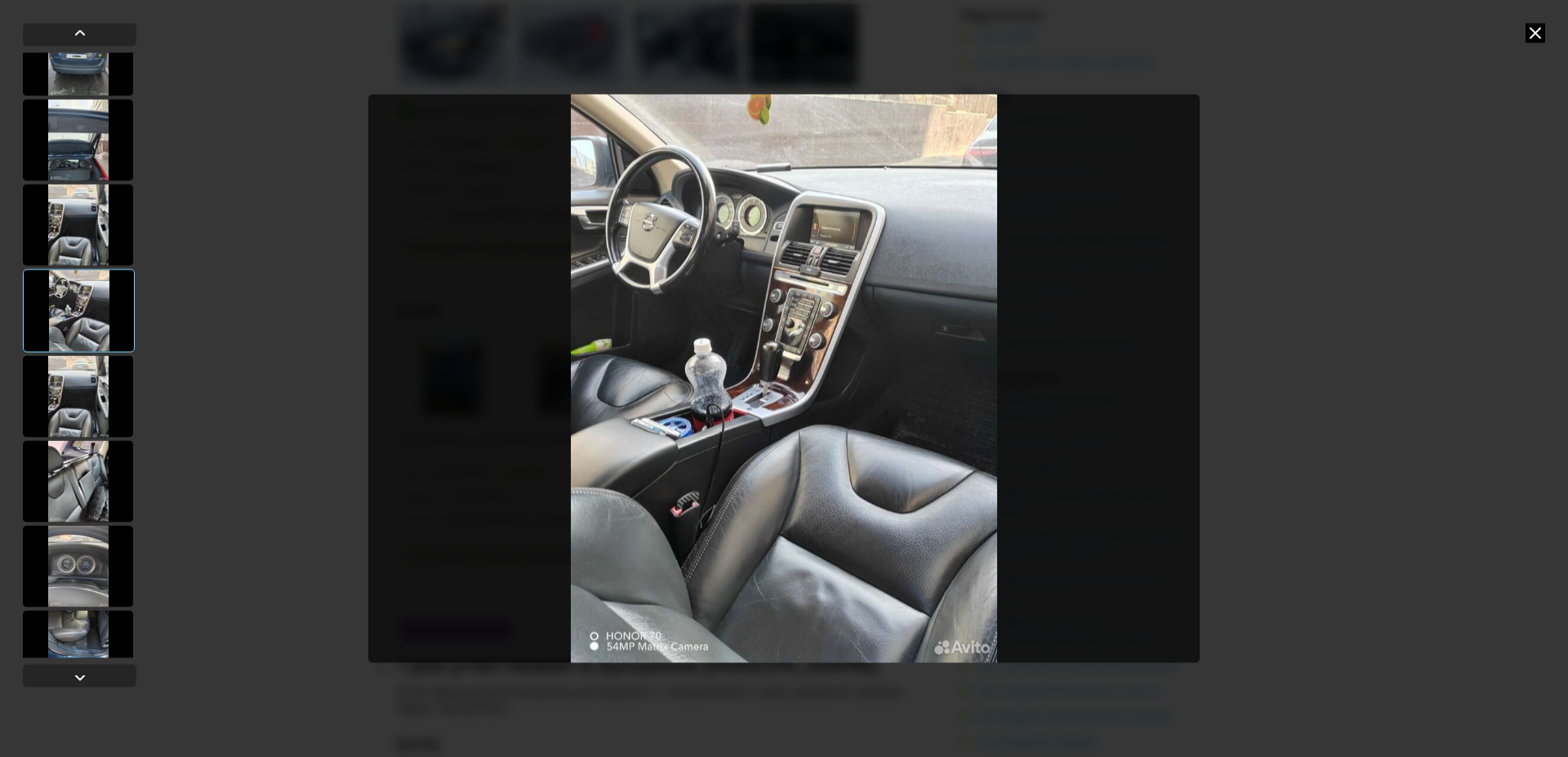
scroll to position [548, 0]
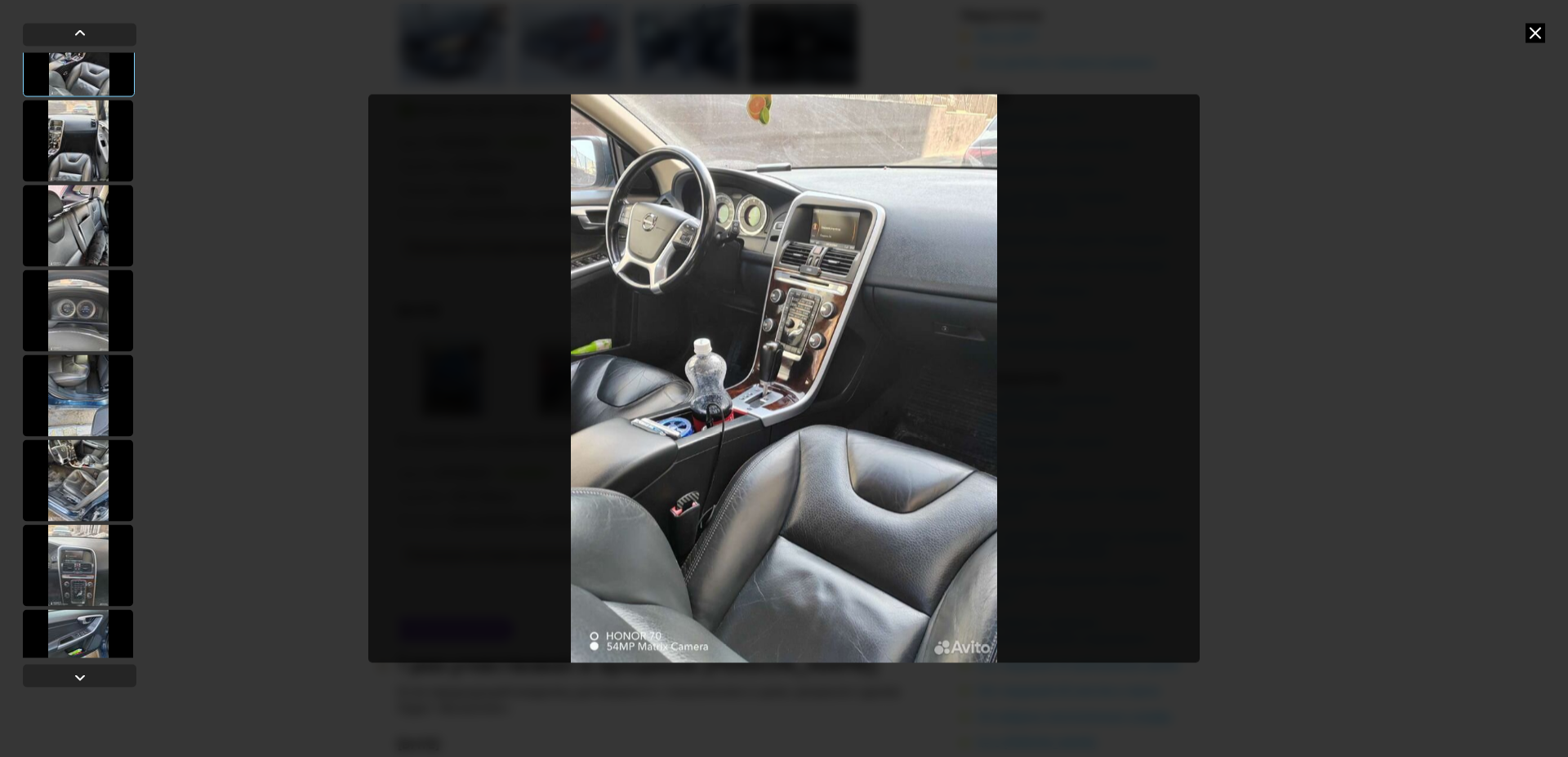
click at [101, 477] on div at bounding box center [79, 479] width 111 height 82
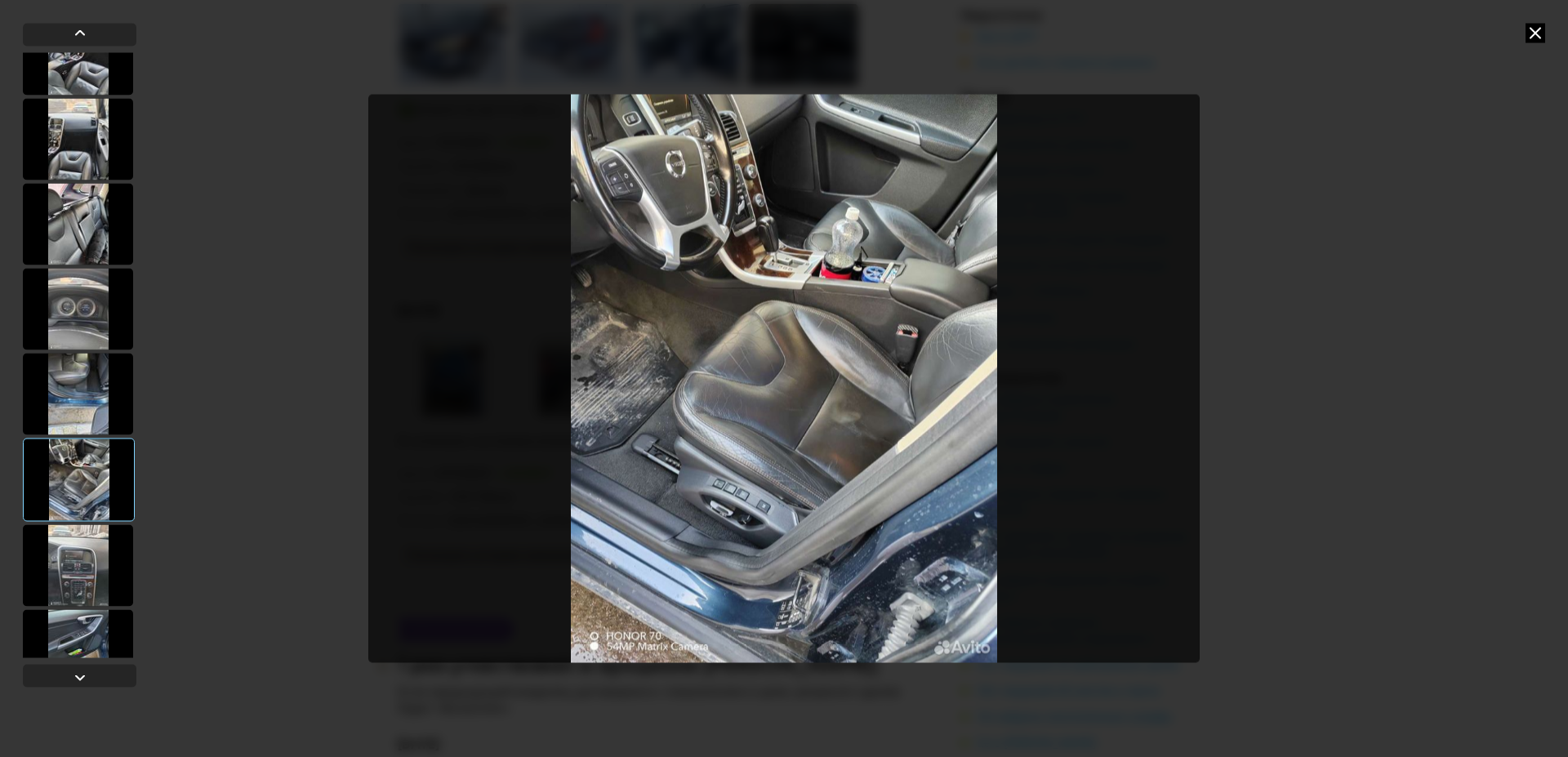
click at [76, 627] on div at bounding box center [79, 649] width 111 height 82
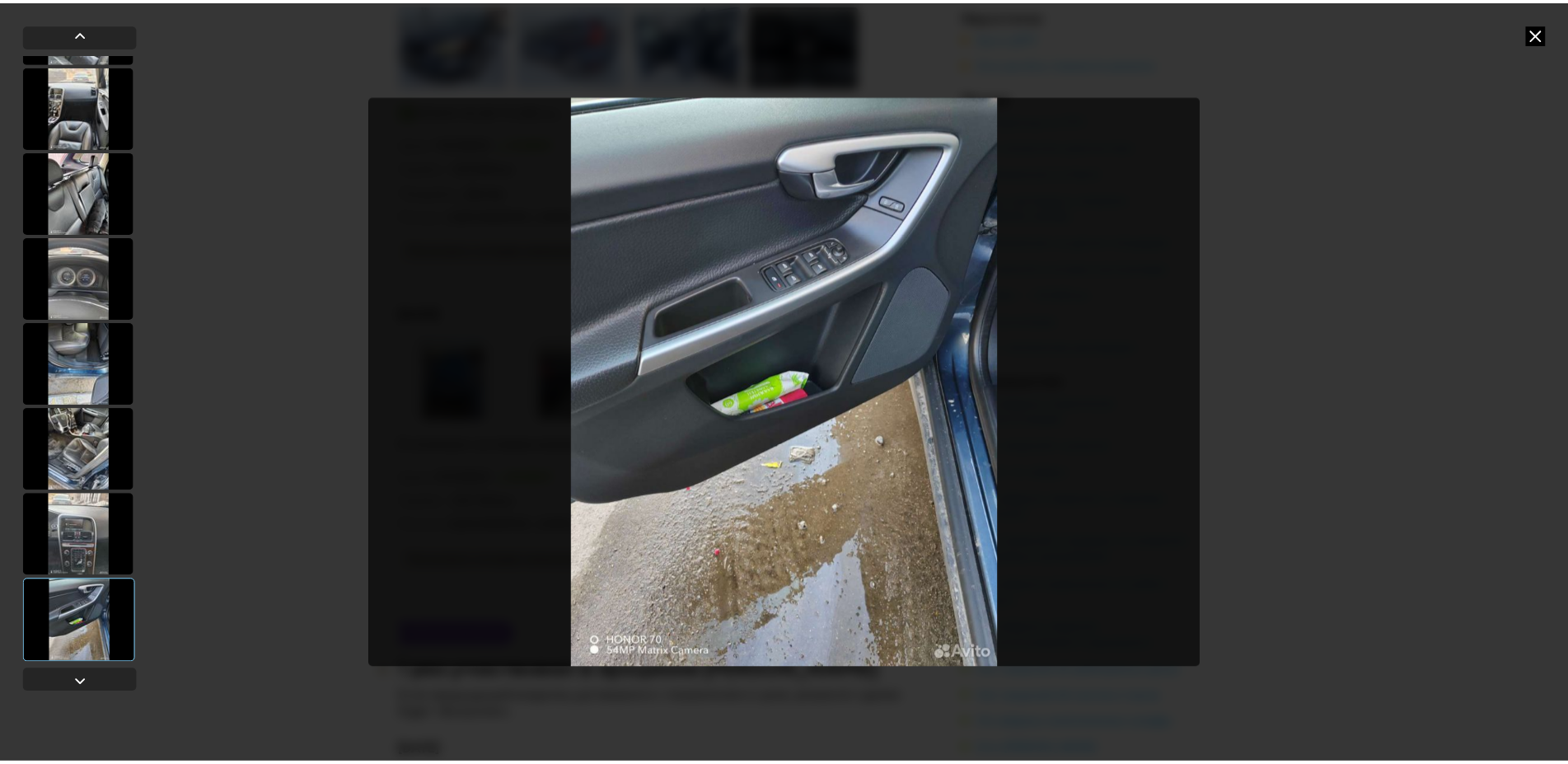
scroll to position [603, 0]
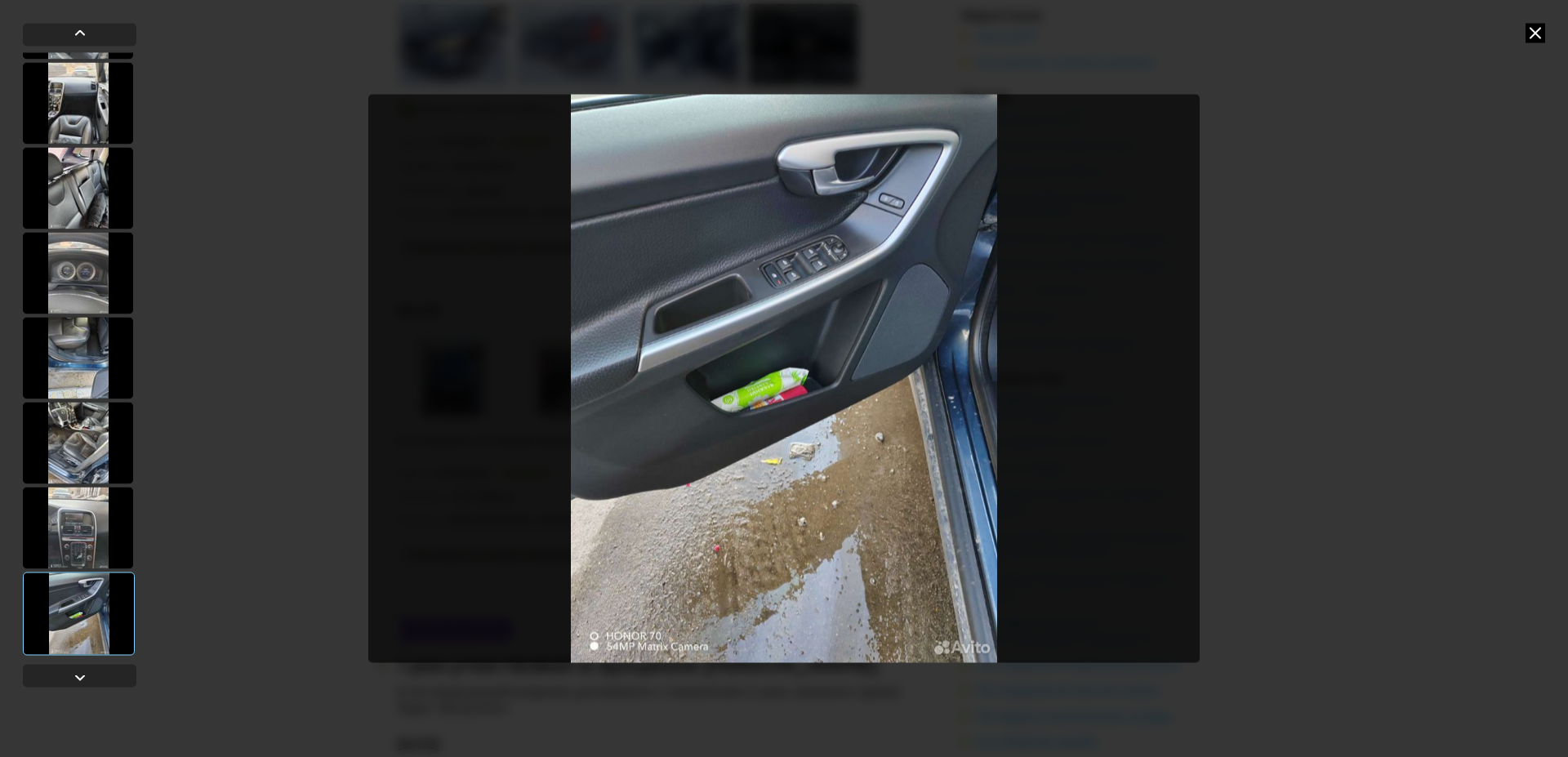
click at [1538, 33] on icon at bounding box center [1535, 33] width 19 height 19
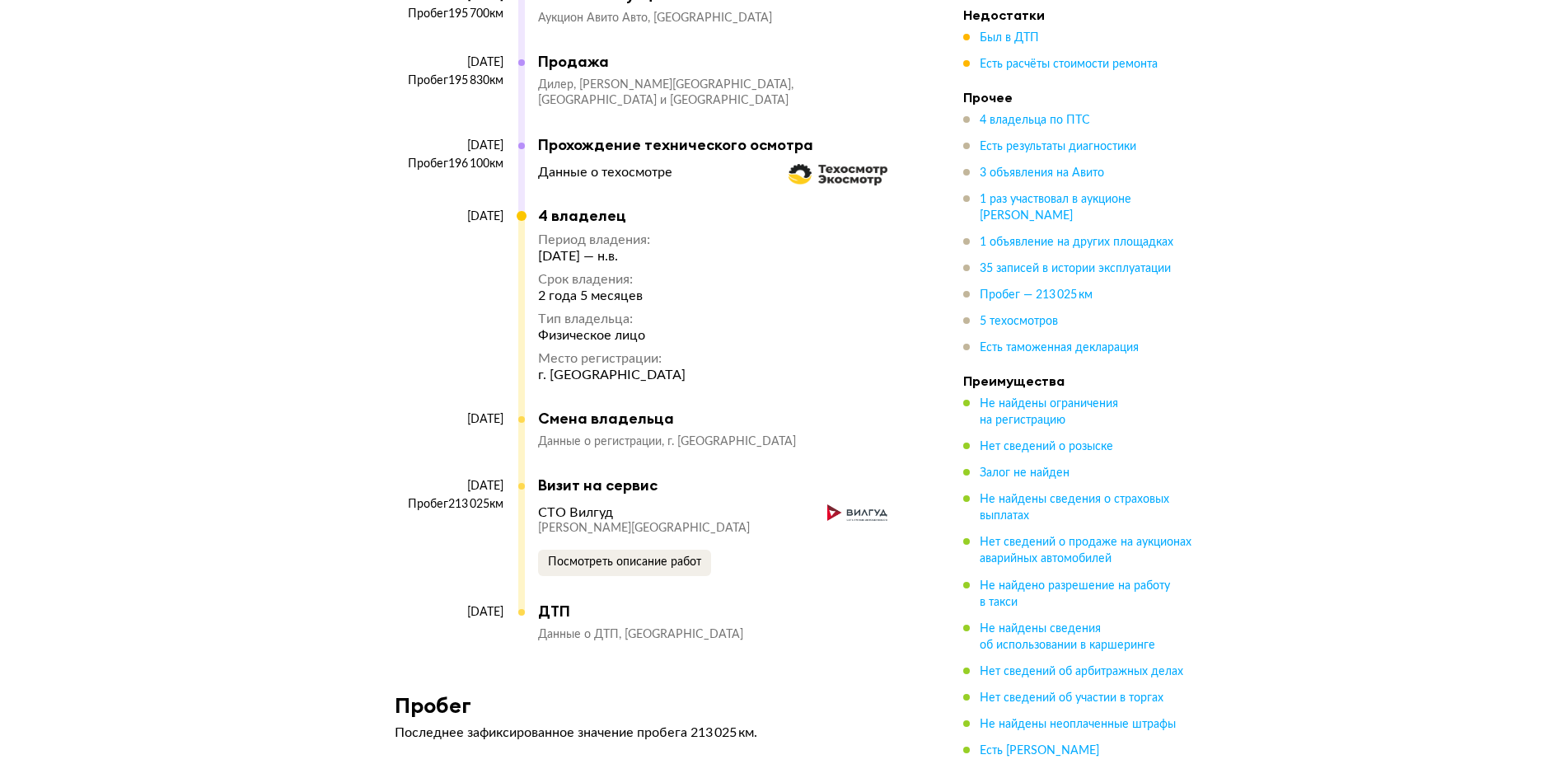
scroll to position [8738, 0]
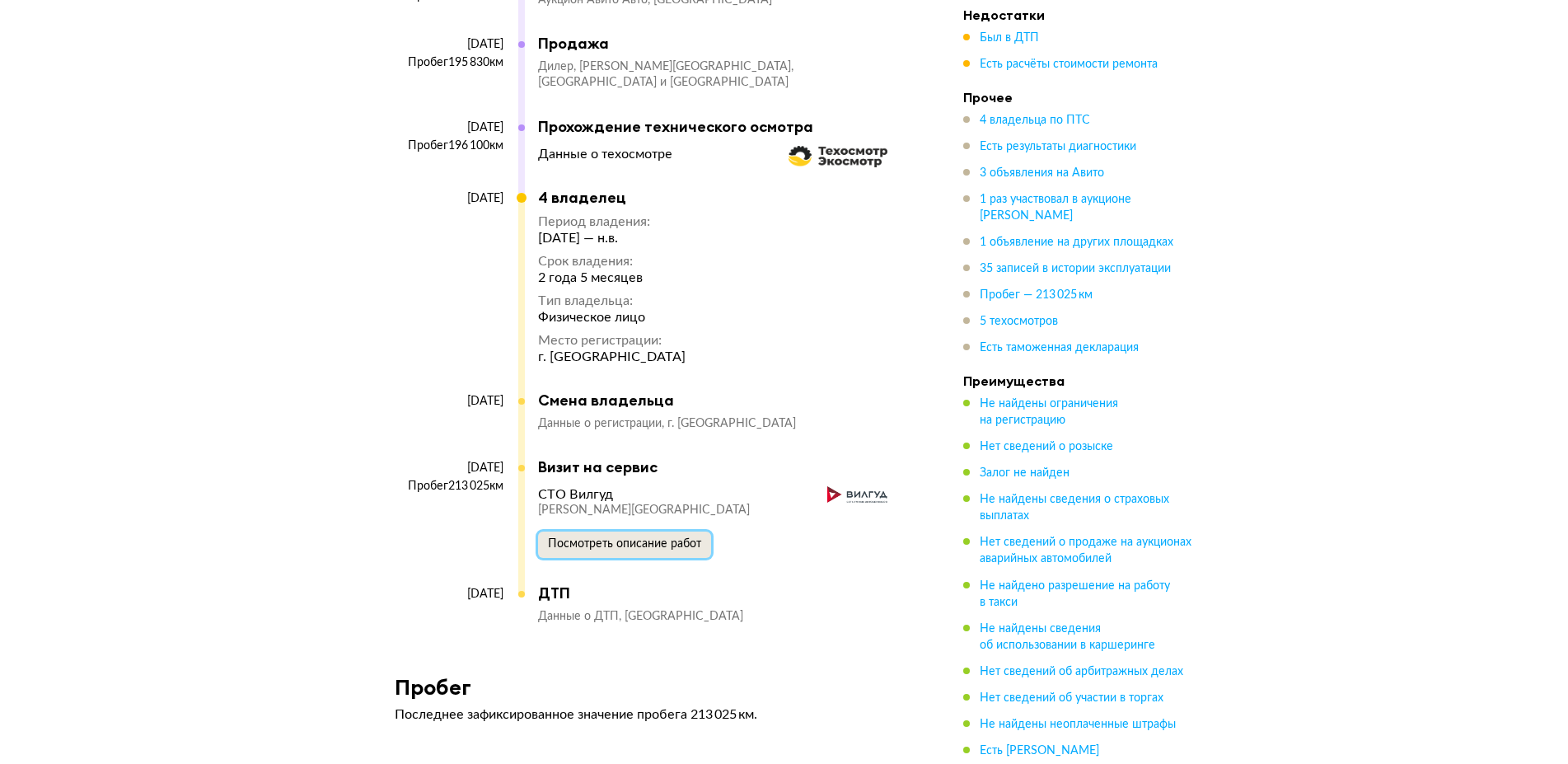
click at [662, 538] on span "Посмотреть описание работ" at bounding box center [624, 544] width 153 height 12
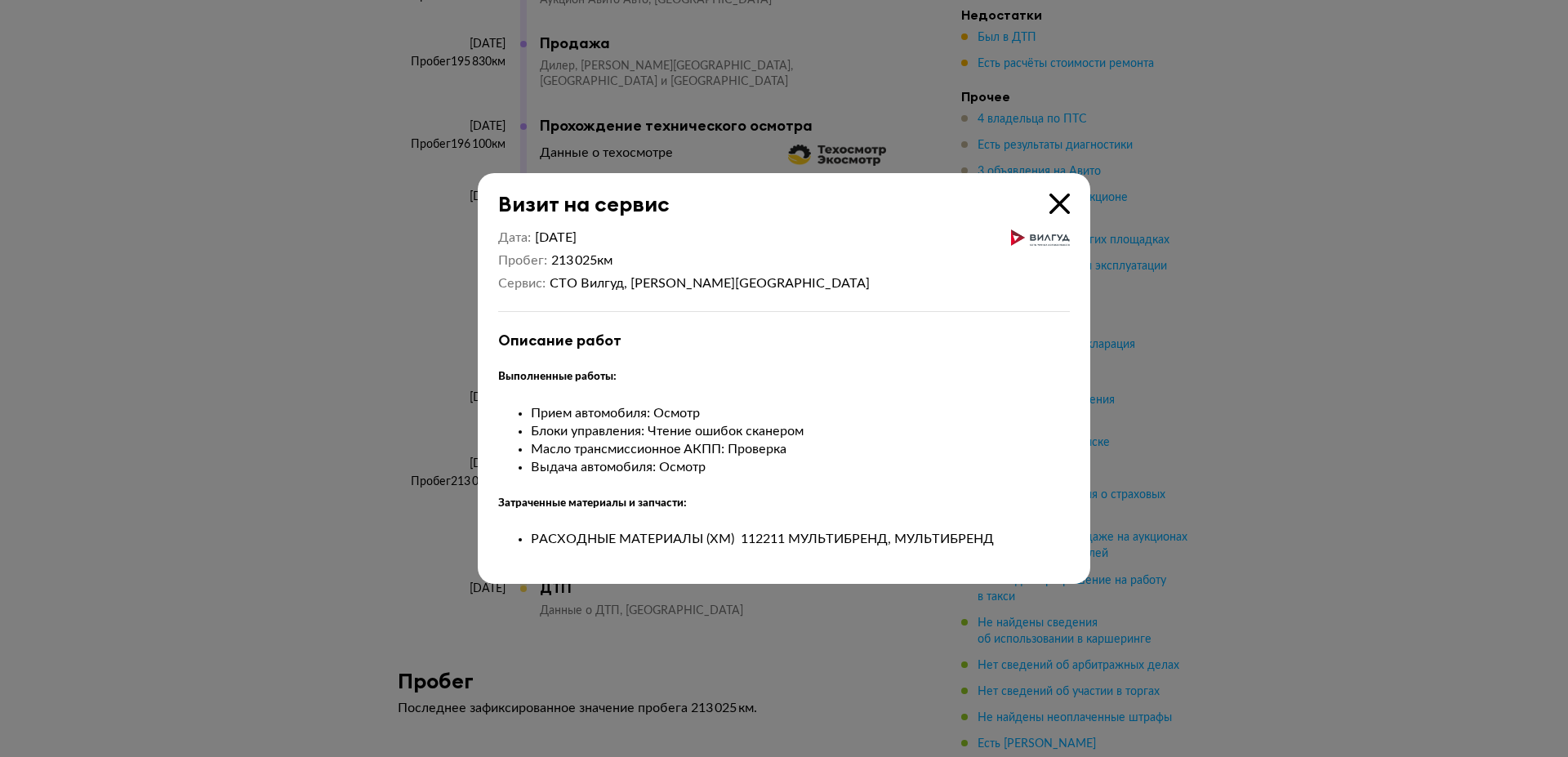
click at [1059, 199] on icon at bounding box center [1059, 203] width 20 height 20
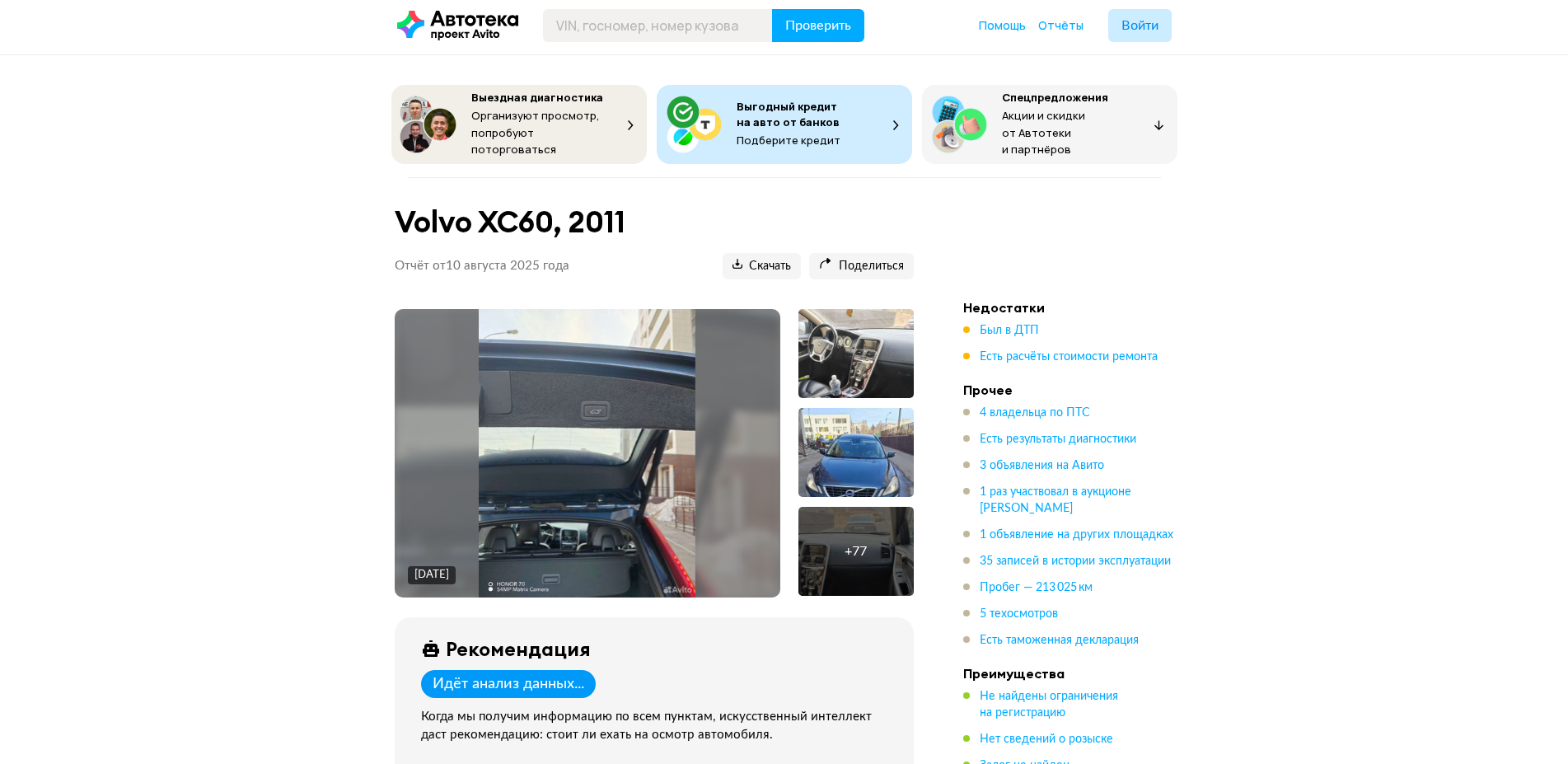
scroll to position [420, 0]
